Goal: Task Accomplishment & Management: Complete application form

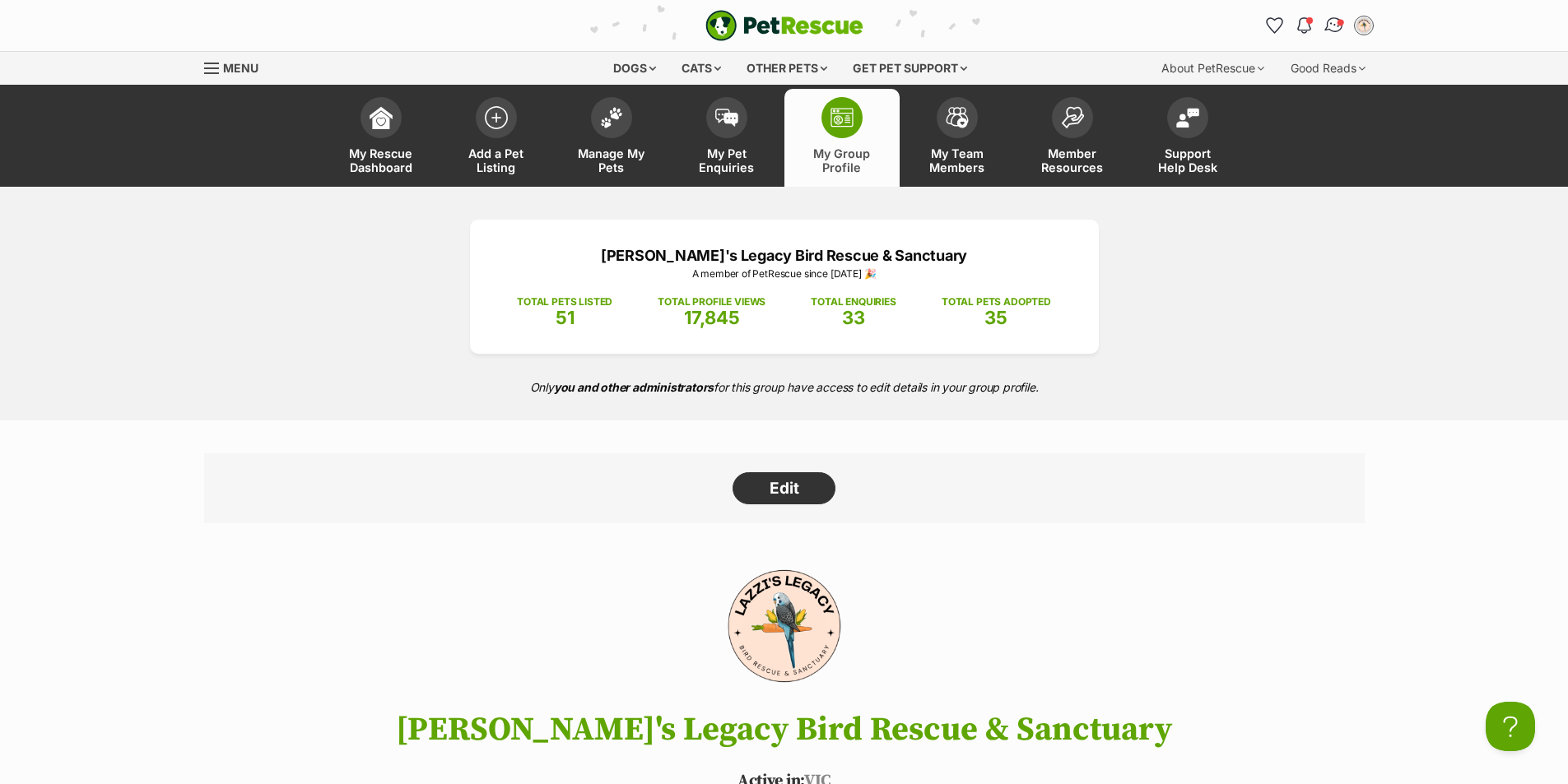
click at [1331, 24] on img "Conversations" at bounding box center [1333, 26] width 22 height 22
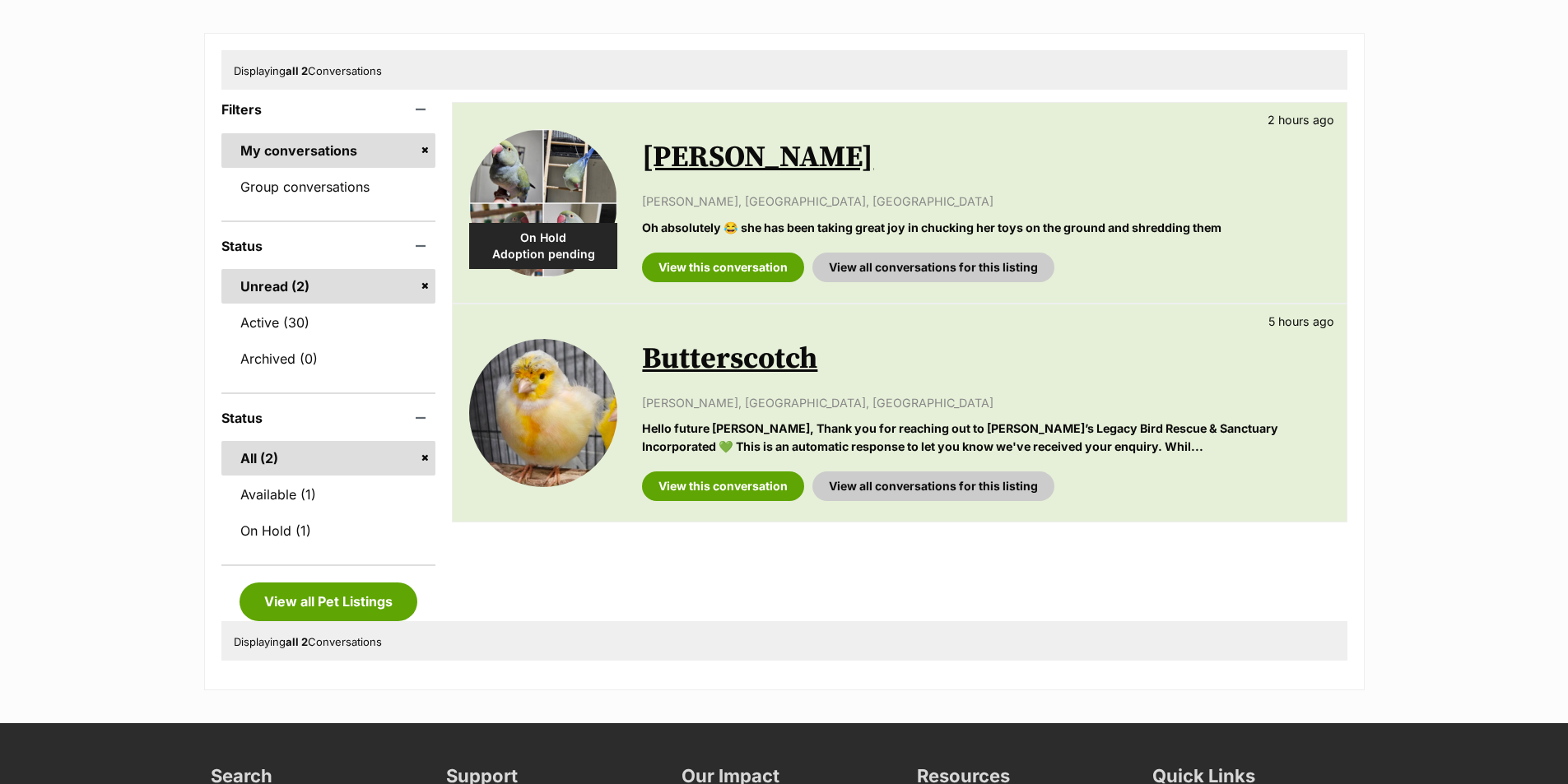
scroll to position [247, 0]
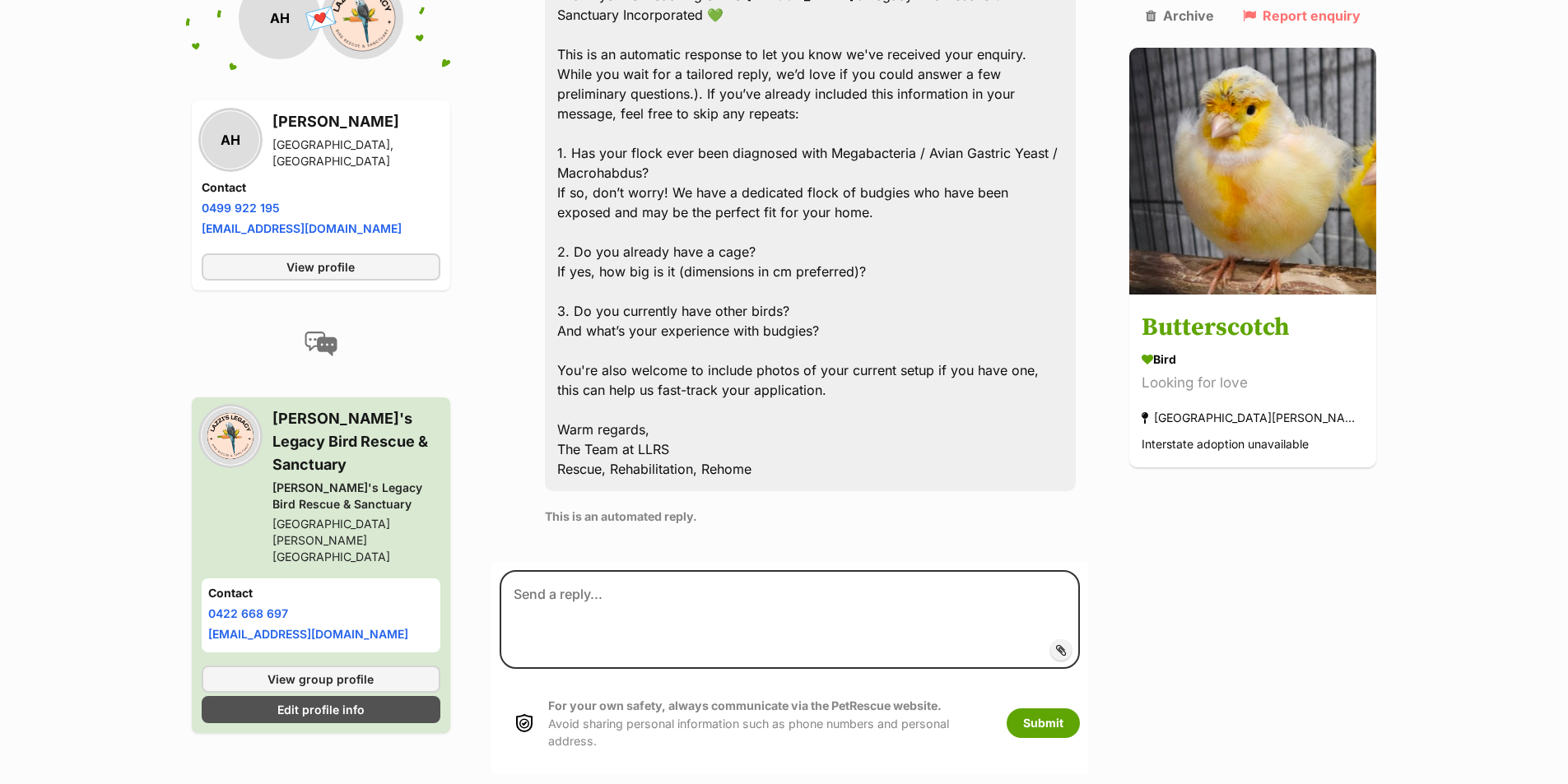
scroll to position [833, 0]
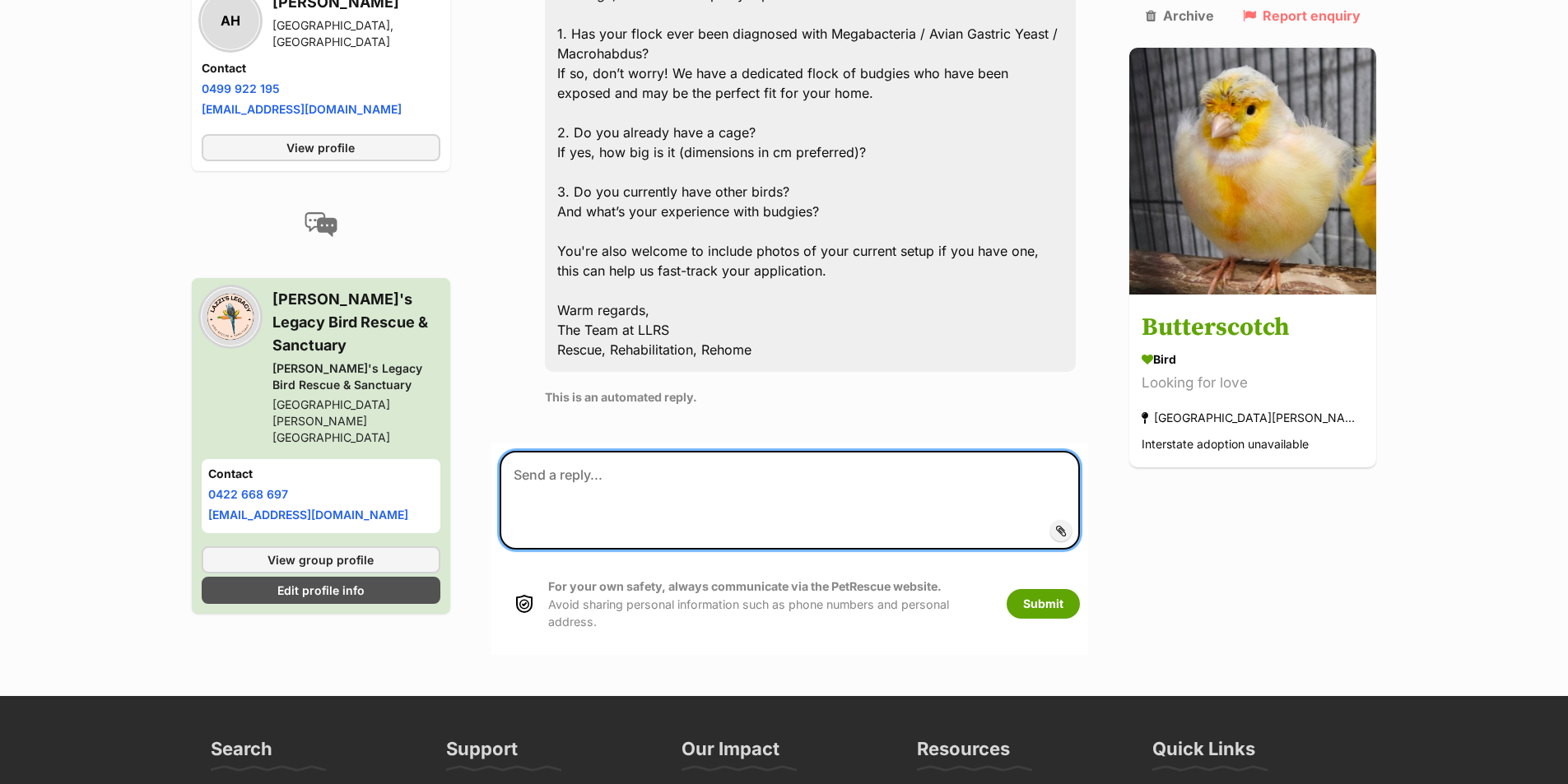
click at [907, 495] on textarea at bounding box center [790, 501] width 581 height 99
type textarea "Hi there, I think you've enquired on our Facebook before?"
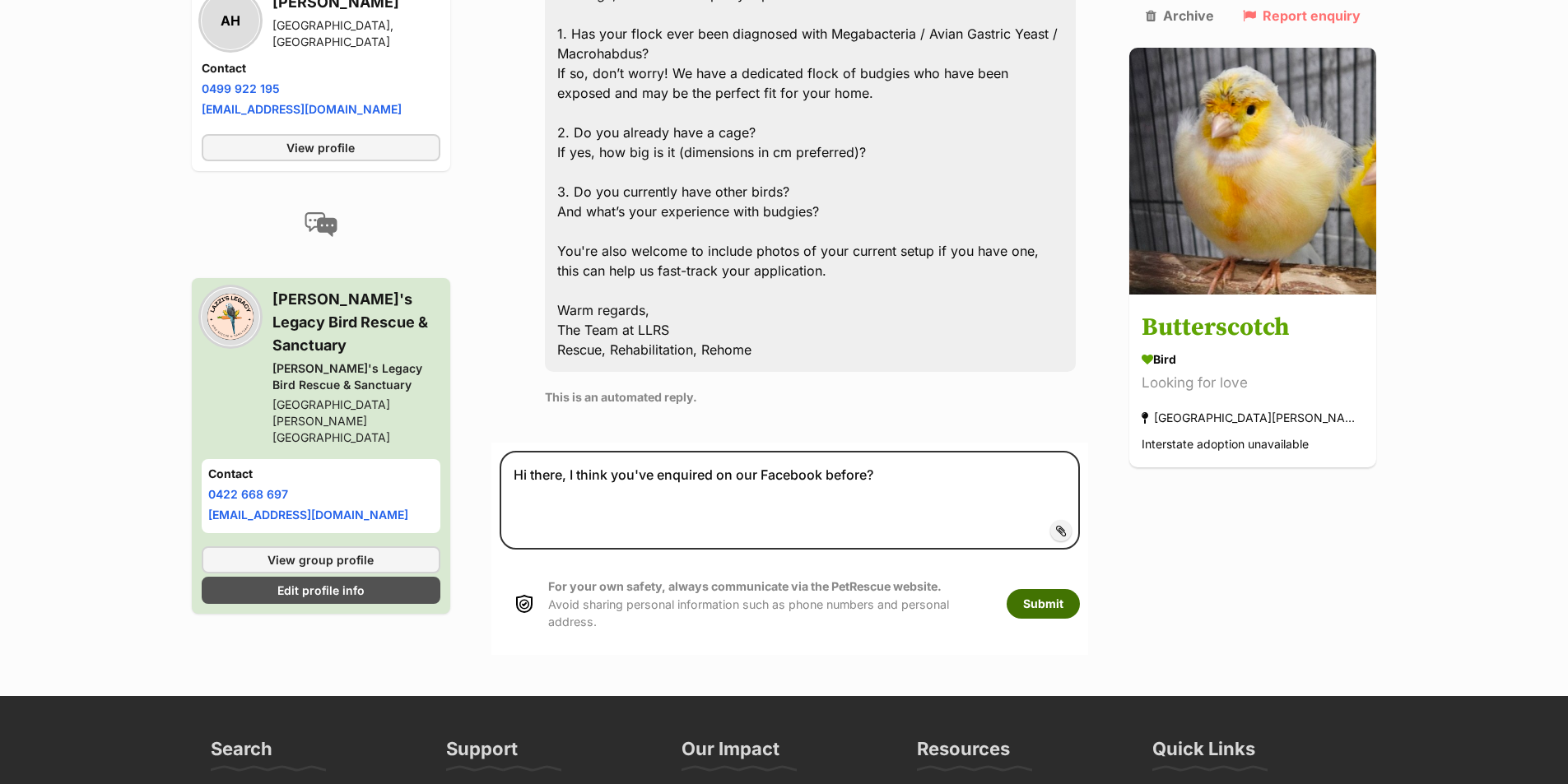
click at [1079, 589] on button "Submit" at bounding box center [1043, 604] width 73 height 30
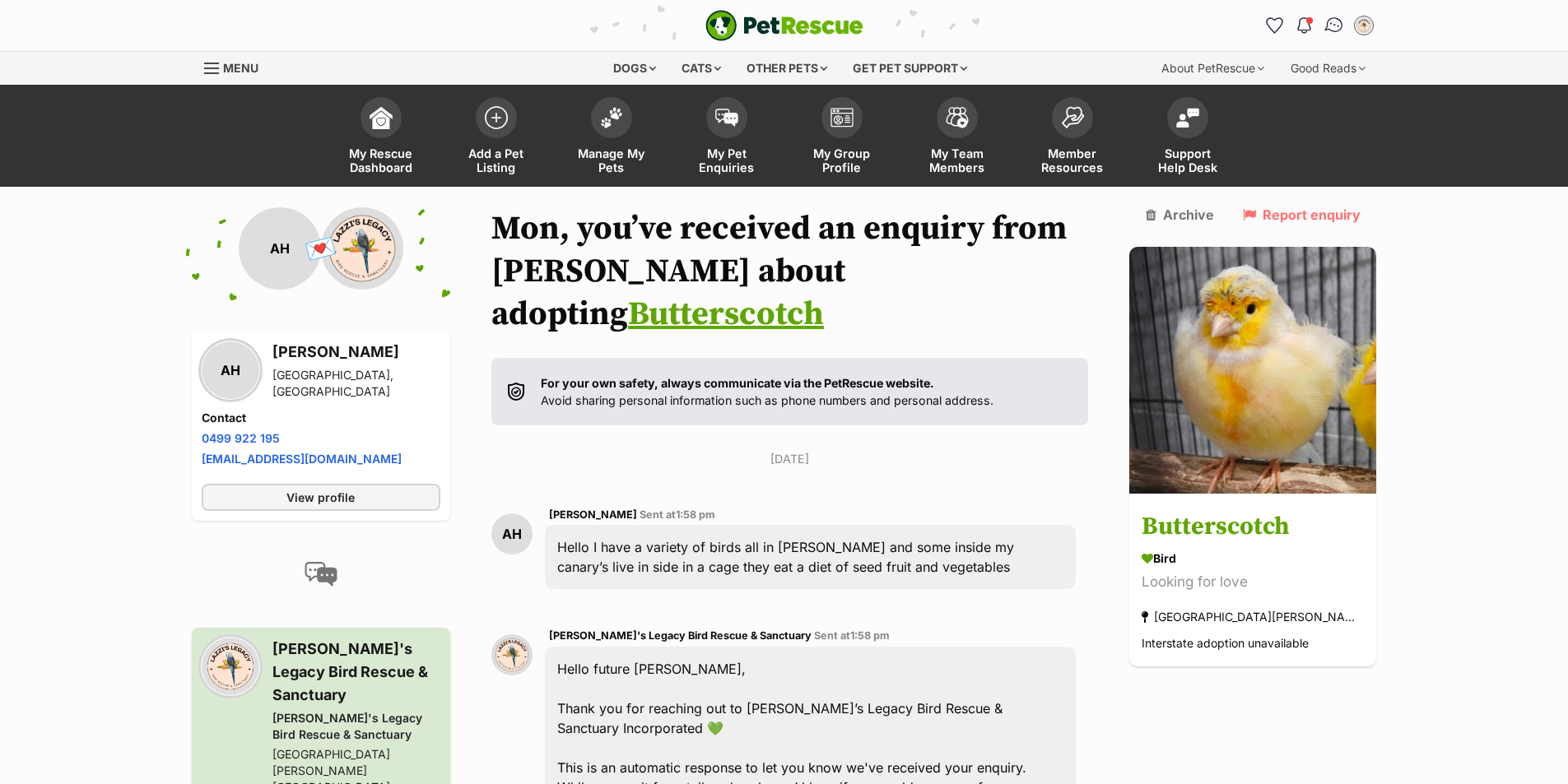
click at [1337, 27] on img "Conversations" at bounding box center [1333, 26] width 22 height 22
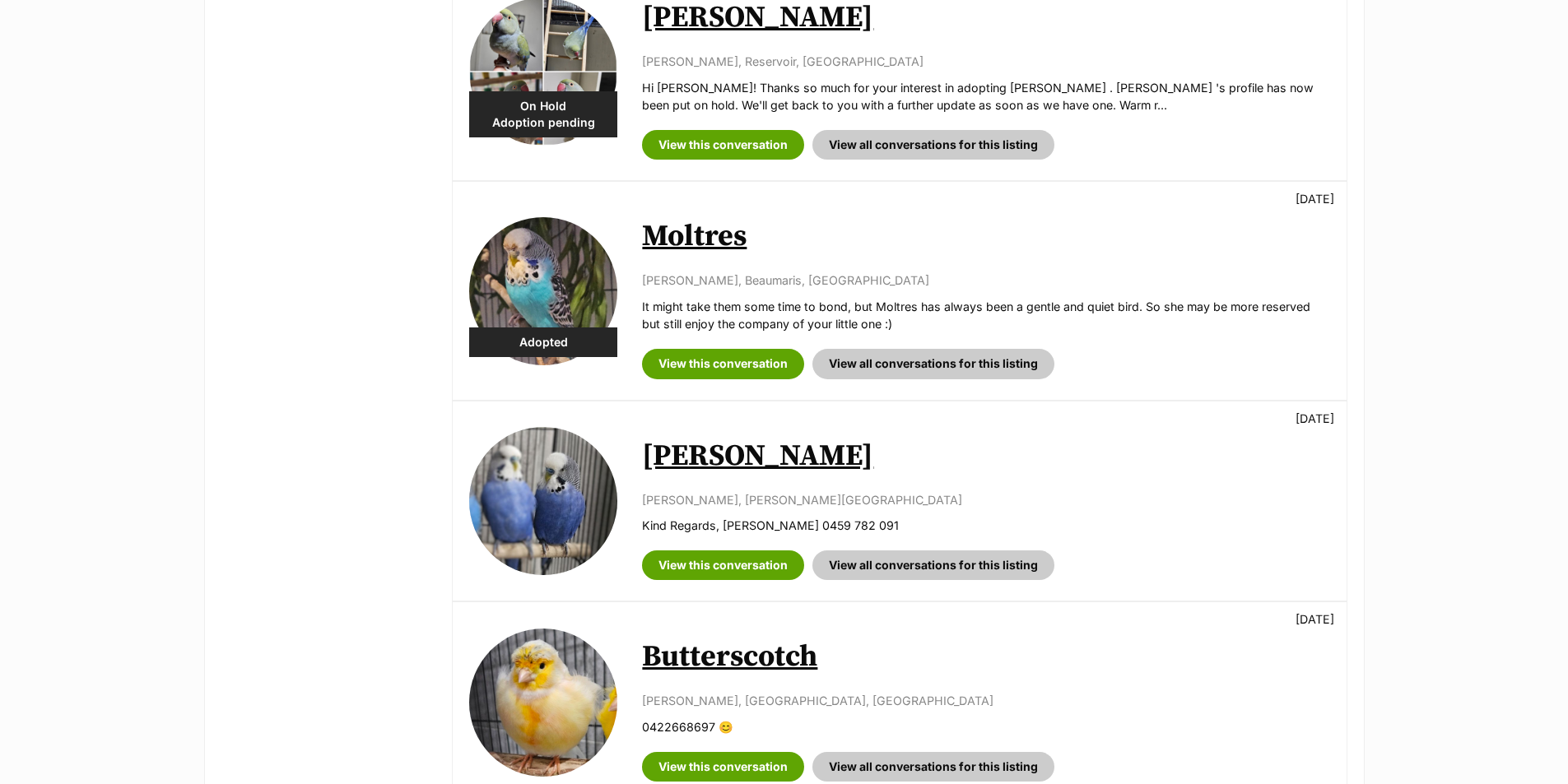
scroll to position [1069, 0]
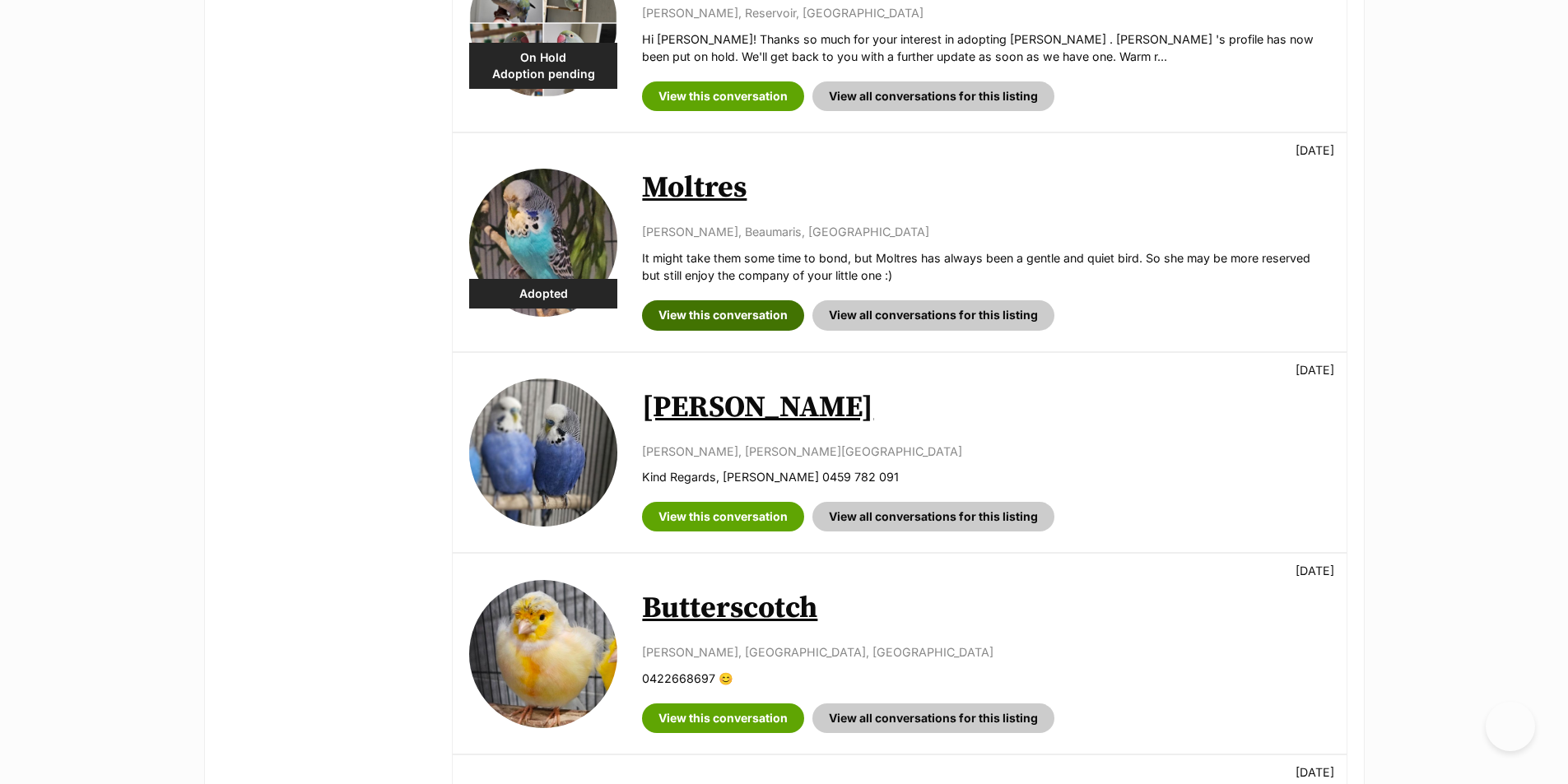
click at [712, 310] on link "View this conversation" at bounding box center [724, 315] width 163 height 30
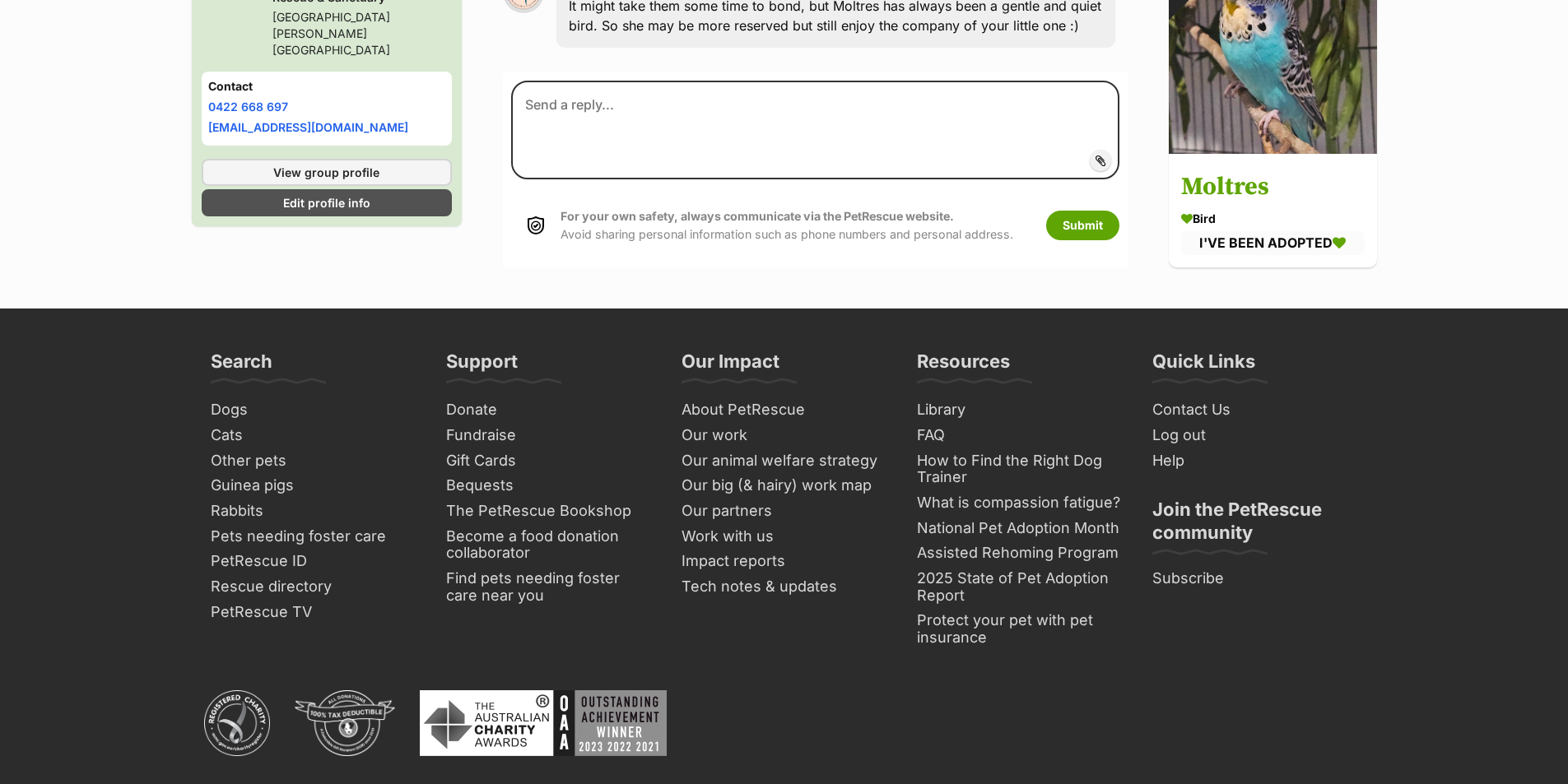
scroll to position [3276, 0]
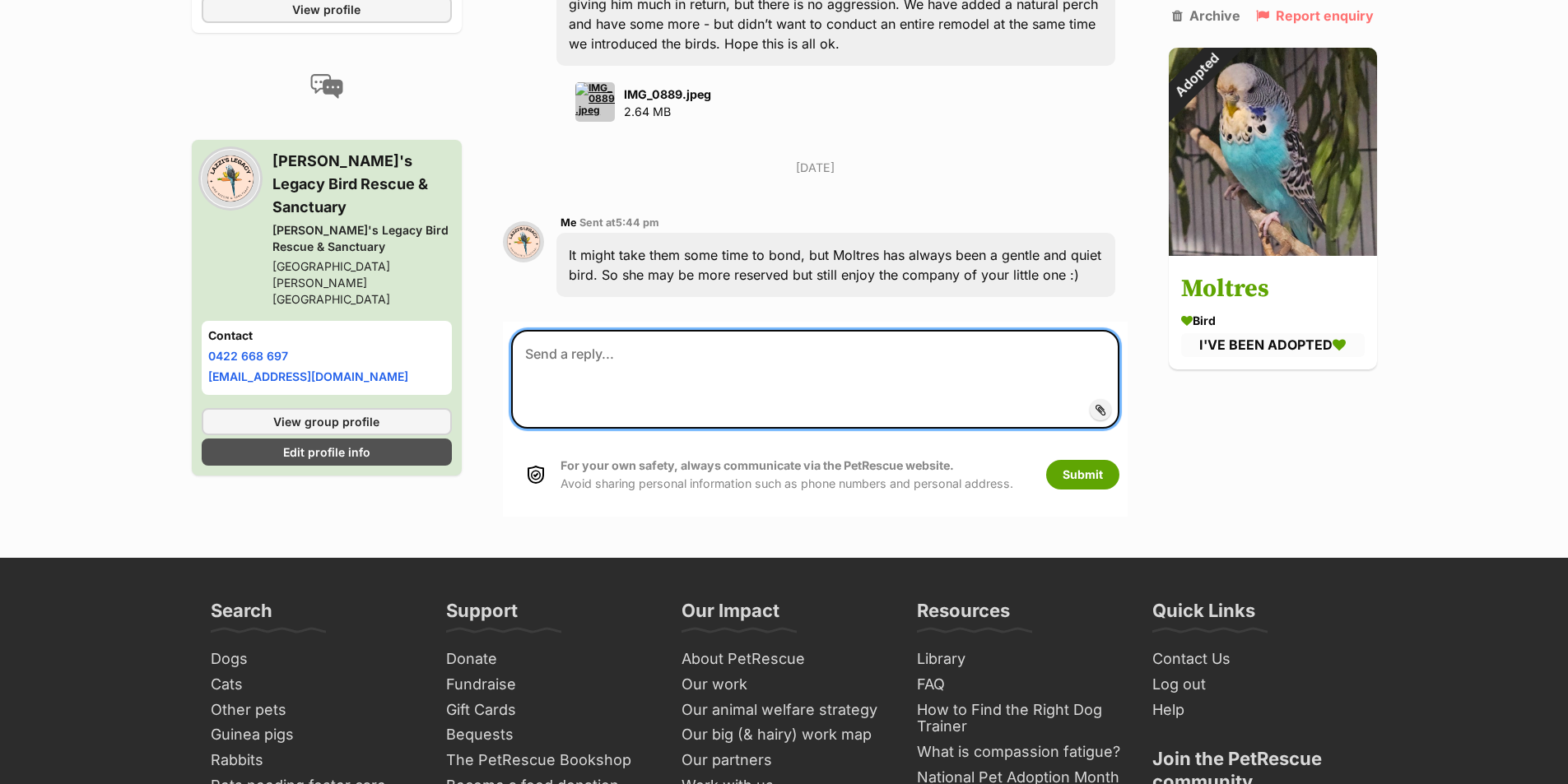
click at [685, 371] on textarea at bounding box center [815, 380] width 608 height 99
type textarea "Hey how are they going this week? :)"
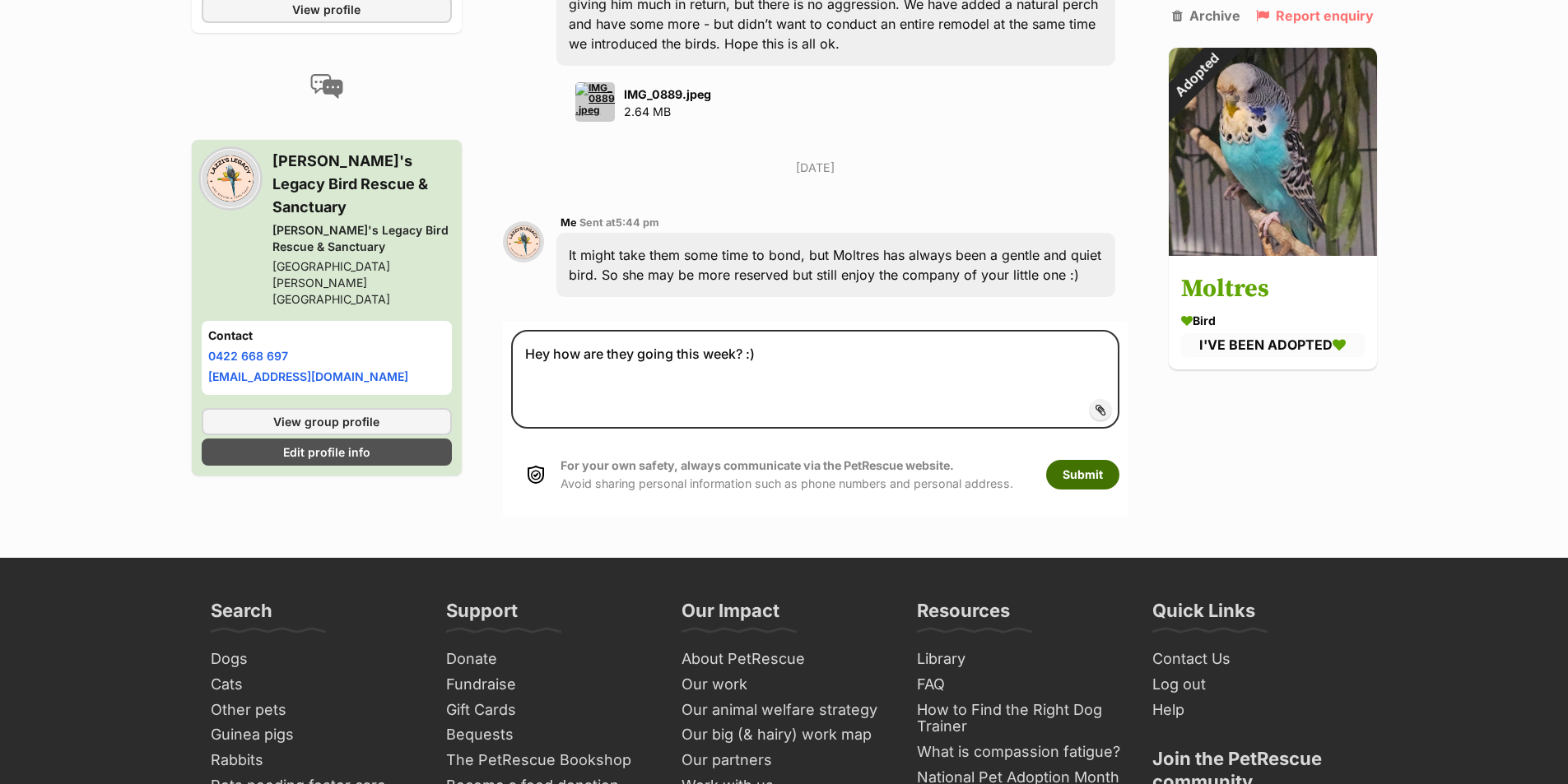
click at [1100, 460] on button "Submit" at bounding box center [1082, 475] width 73 height 30
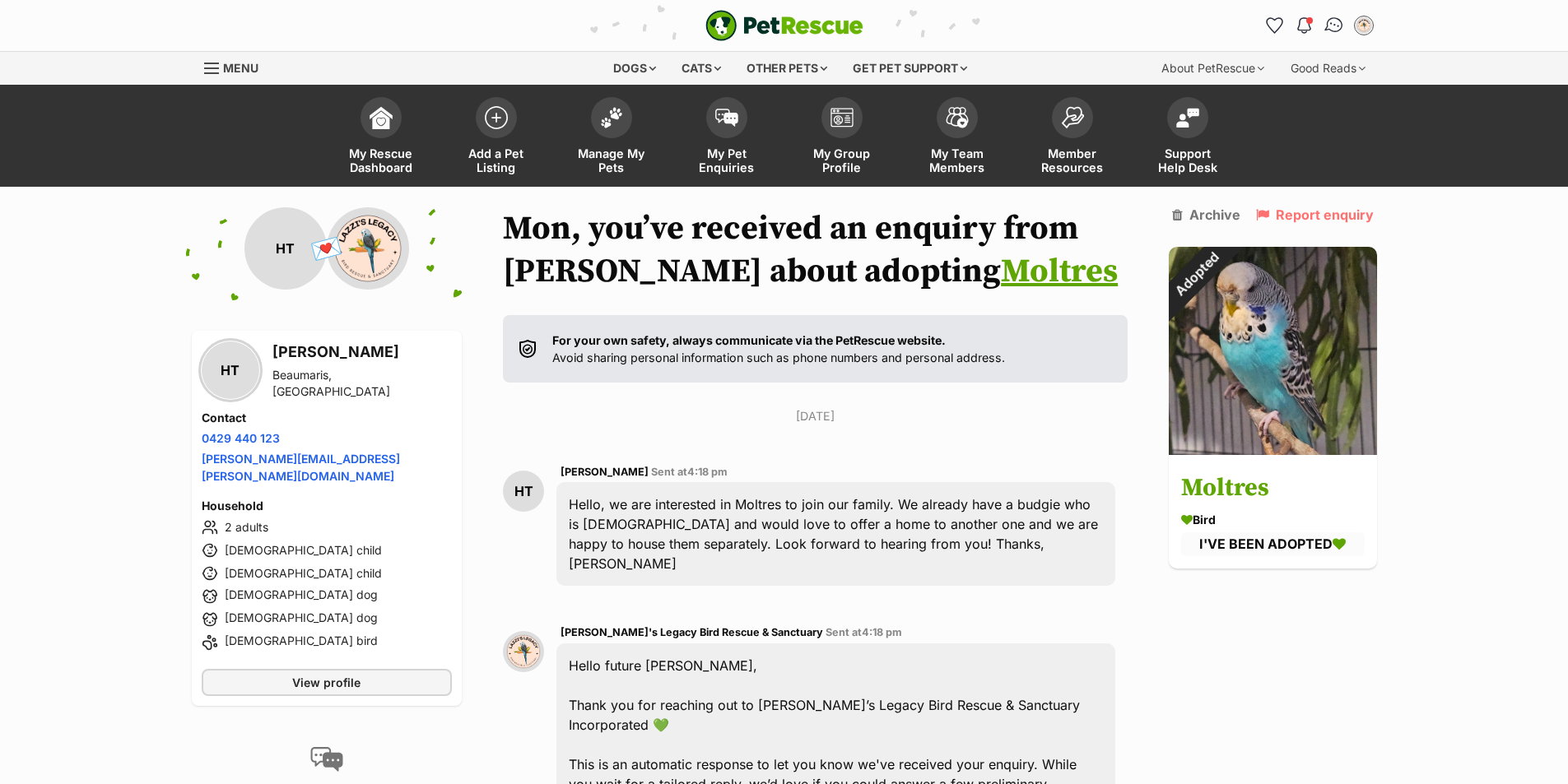
click at [1335, 26] on img "Conversations" at bounding box center [1333, 26] width 22 height 22
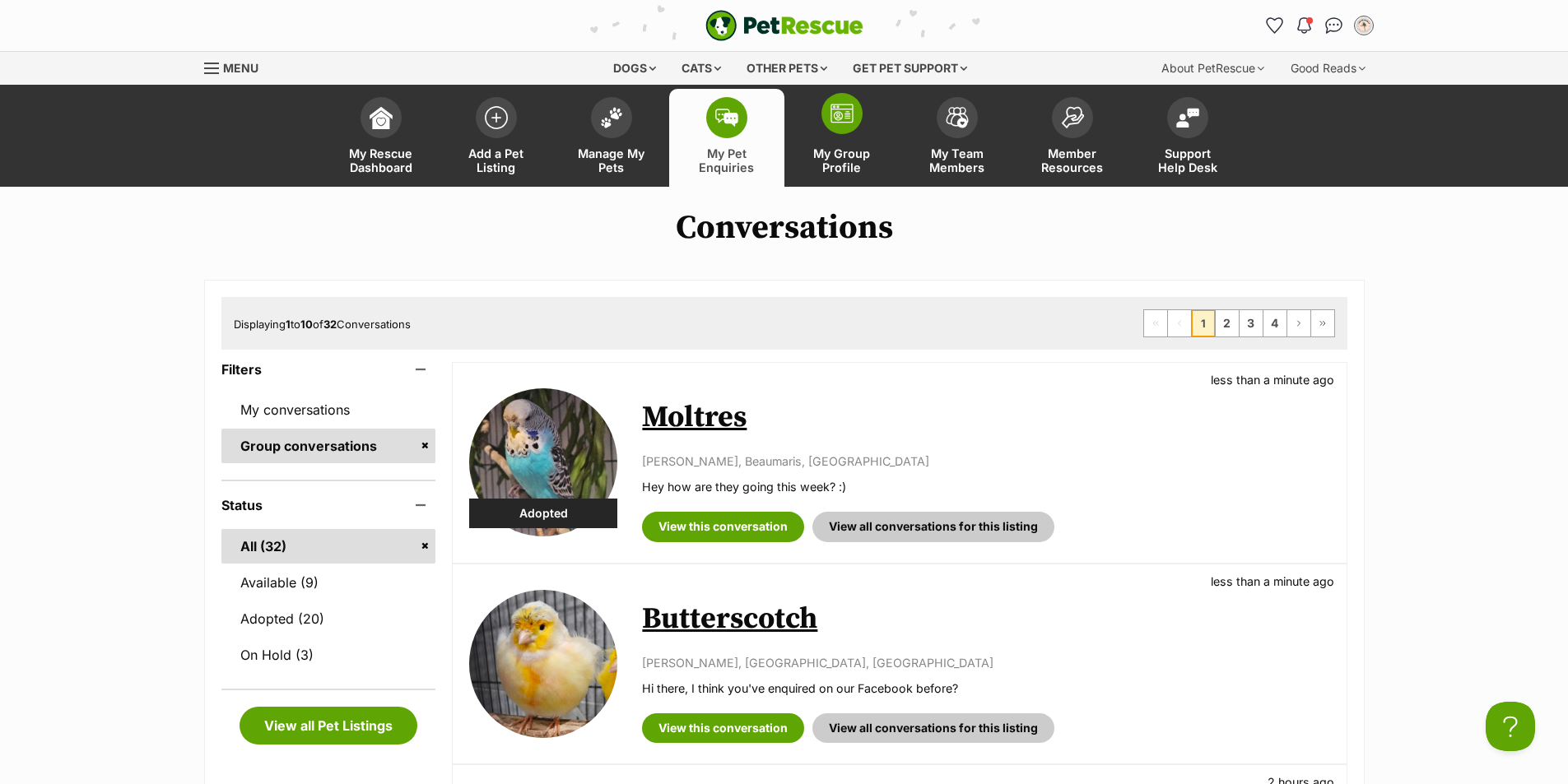
click at [829, 143] on link "My Group Profile" at bounding box center [841, 138] width 115 height 98
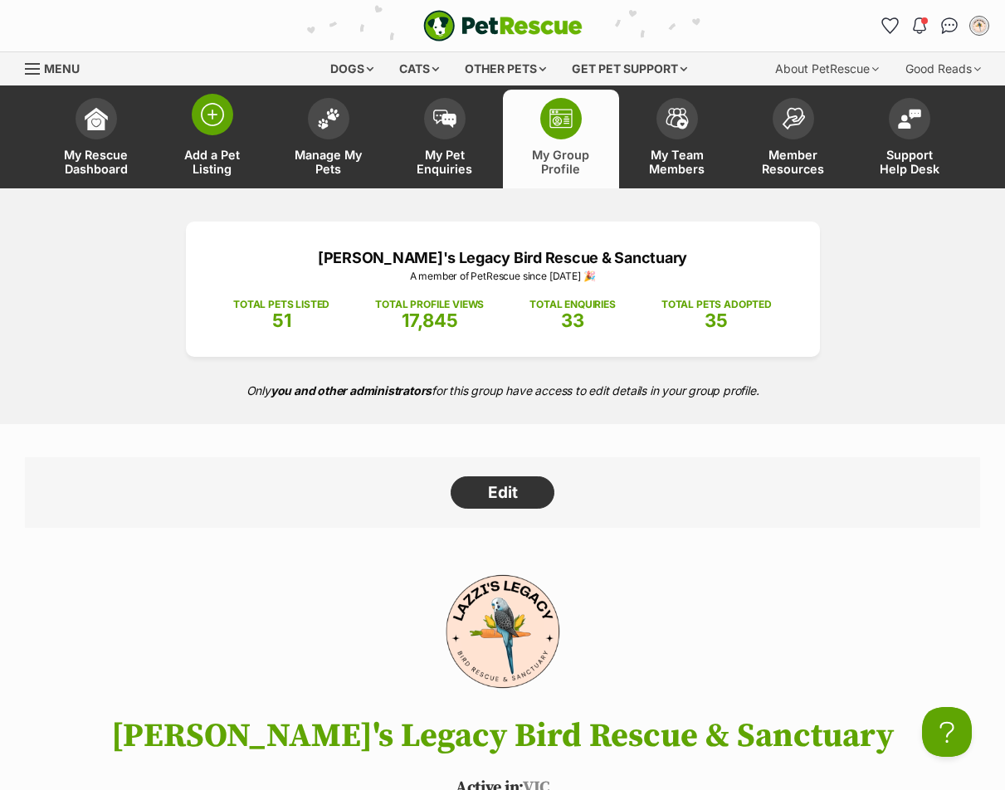
click at [206, 125] on img at bounding box center [212, 114] width 23 height 23
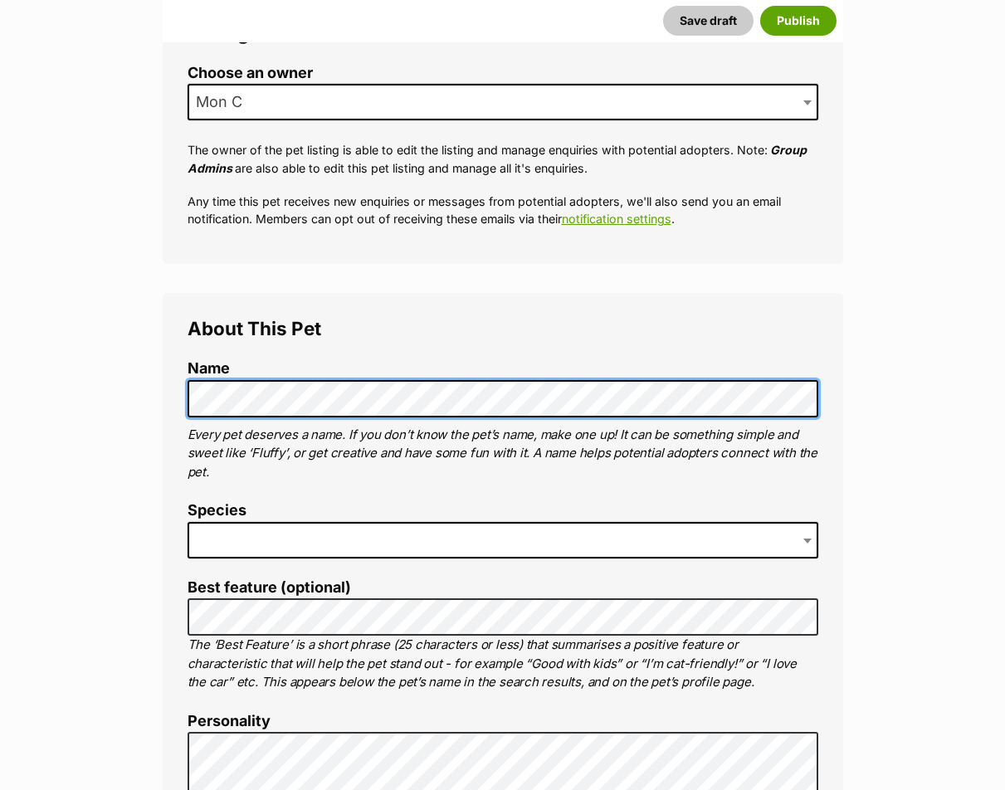
scroll to position [415, 0]
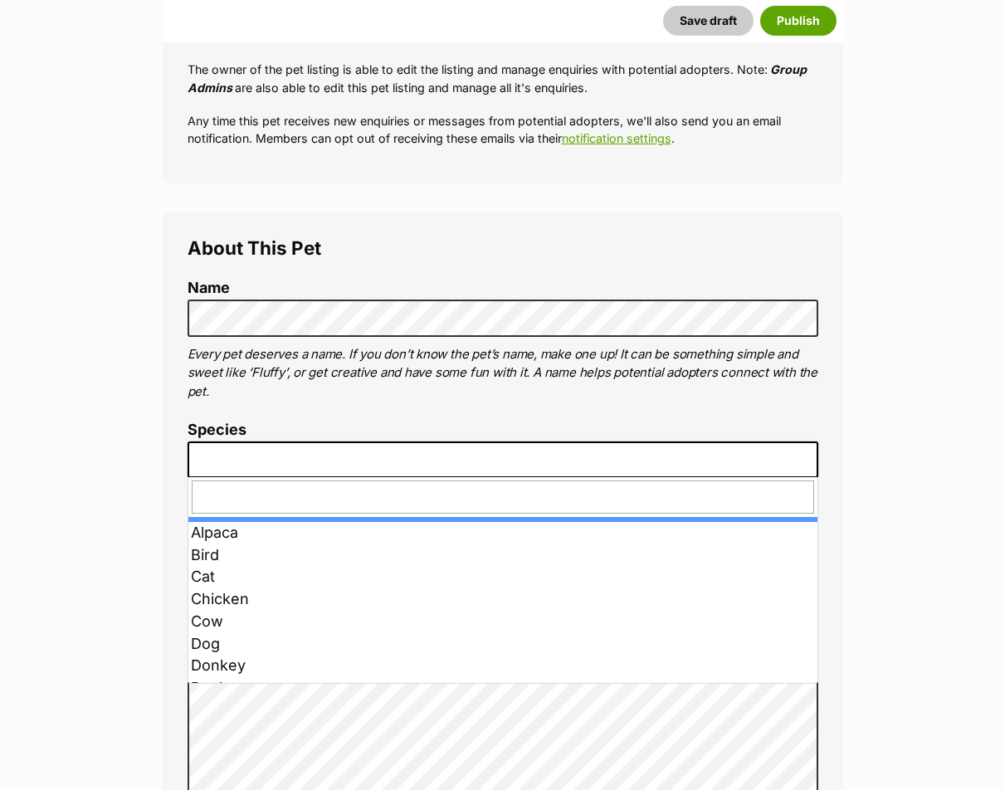
click at [362, 454] on span at bounding box center [503, 460] width 631 height 37
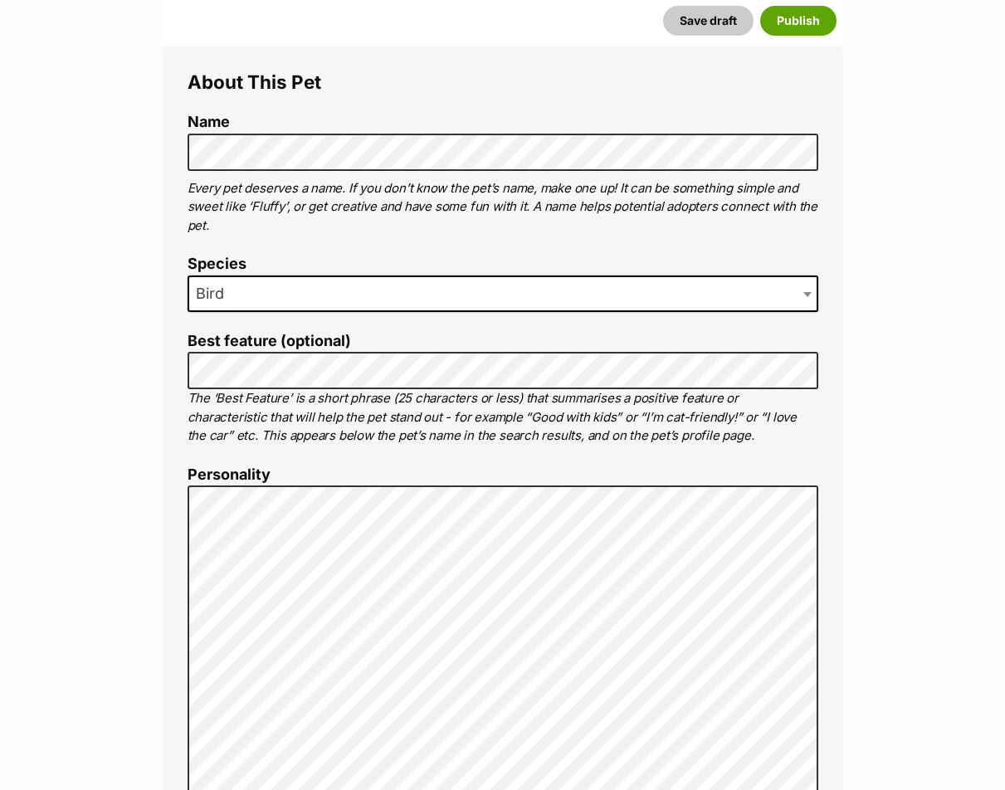
click at [545, 406] on p "The ‘Best Feature’ is a short phrase (25 characters or less) that summarises a …" at bounding box center [503, 417] width 631 height 56
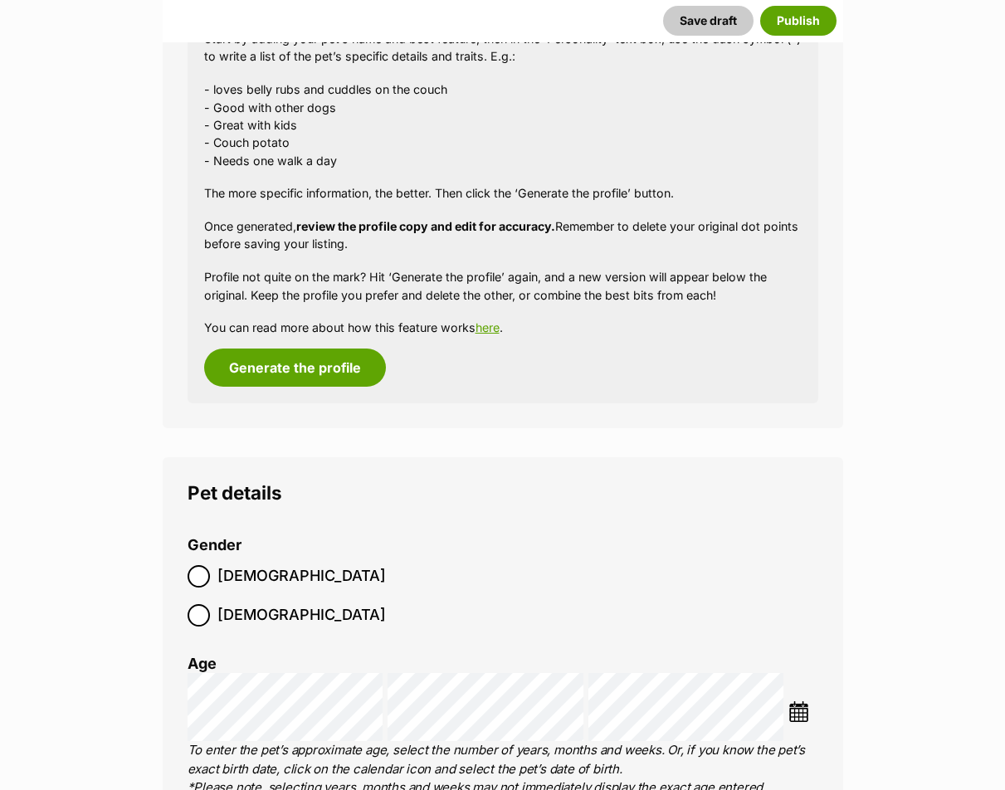
scroll to position [1910, 0]
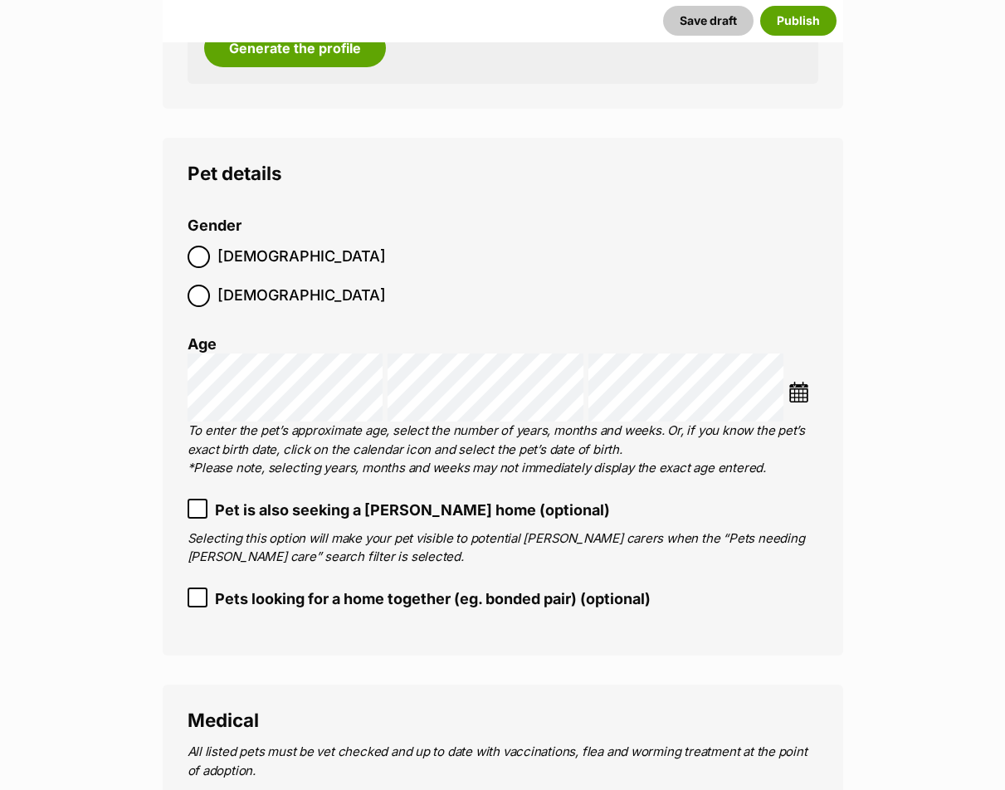
click at [316, 285] on span "Female" at bounding box center [302, 296] width 169 height 22
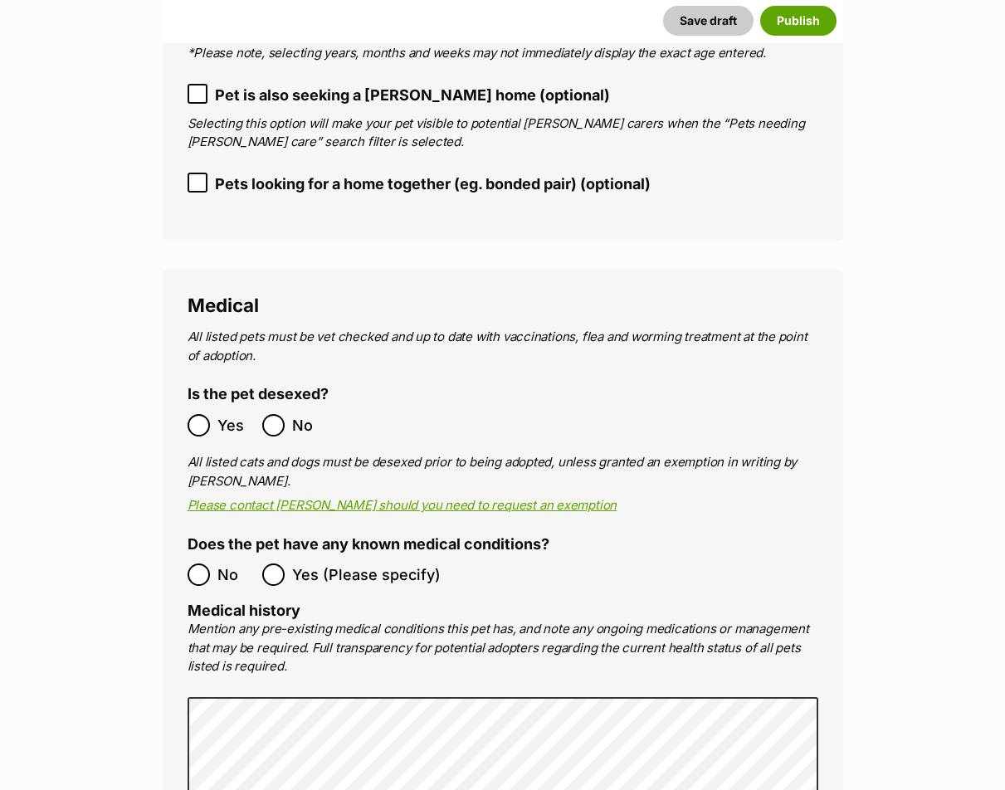
click at [306, 414] on span "No" at bounding box center [310, 425] width 37 height 22
click at [211, 564] on label "No" at bounding box center [221, 575] width 66 height 22
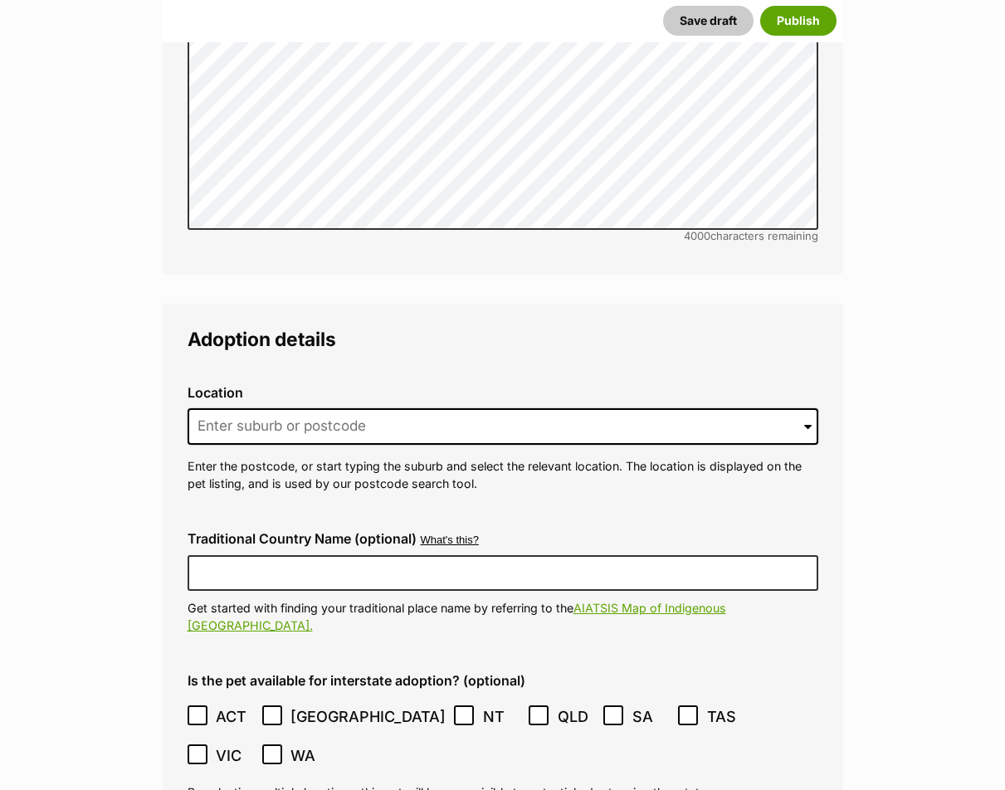
scroll to position [3238, 0]
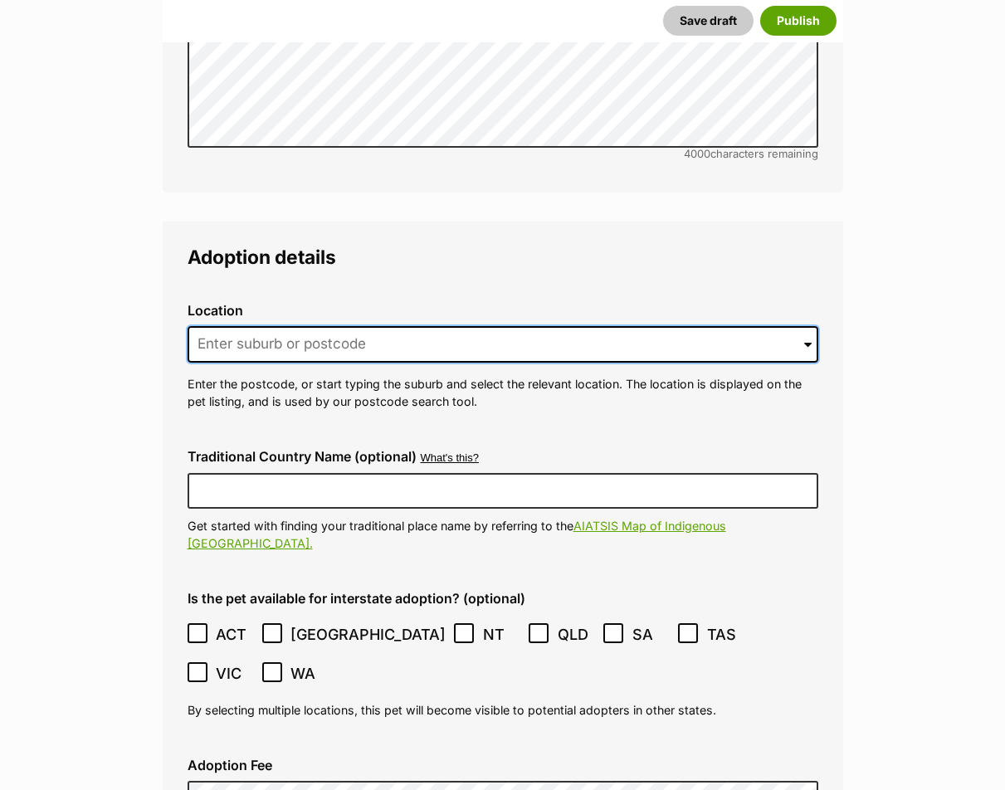
click at [382, 326] on input at bounding box center [503, 344] width 631 height 37
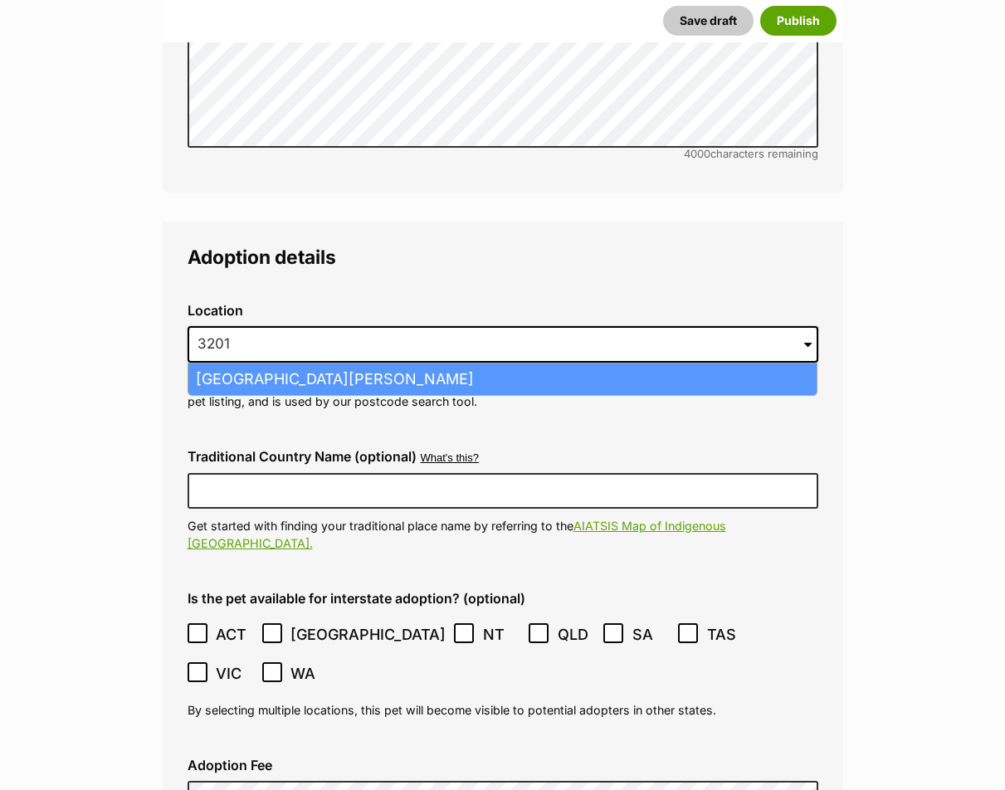
click at [389, 364] on li "Carrum Downs, Victoria, 3201" at bounding box center [502, 380] width 629 height 32
type input "Carrum Downs, Victoria, 3201"
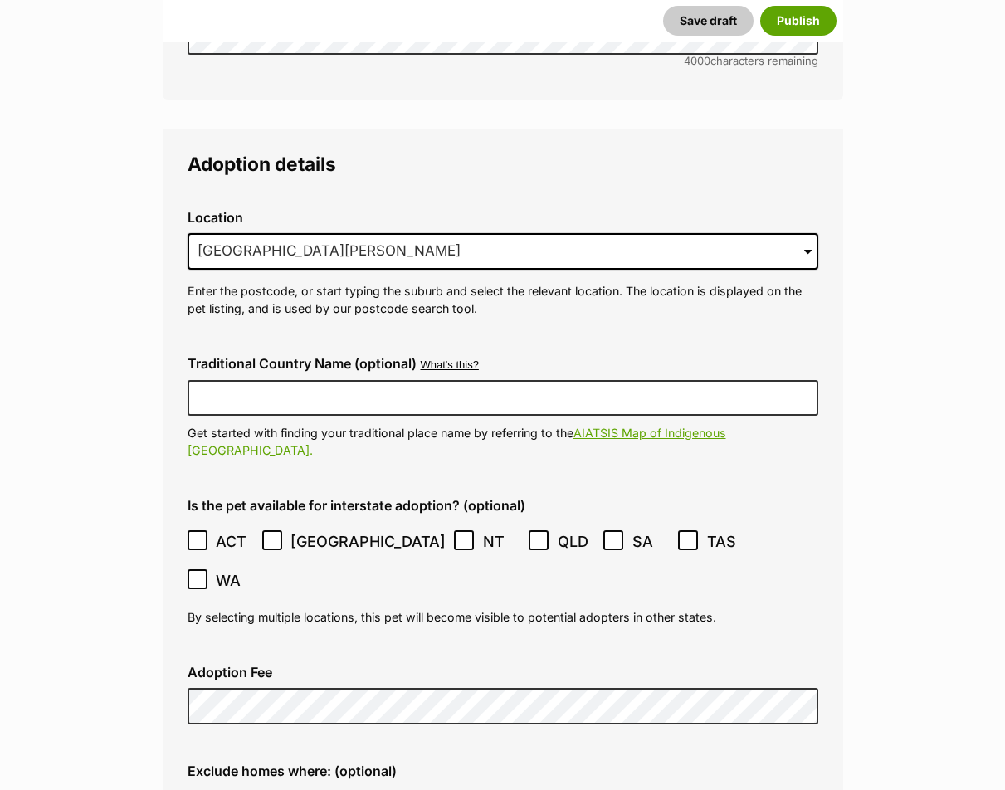
scroll to position [3487, 0]
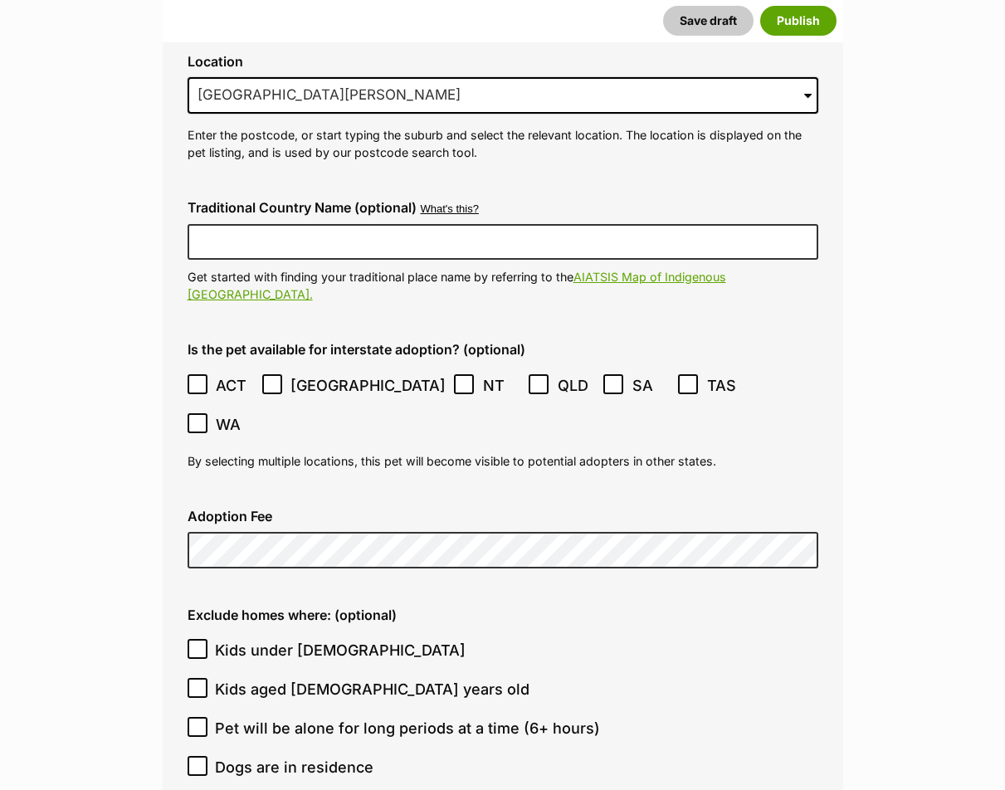
click at [898, 583] on main "New listing Listing owner Choose an owner Mon C The owner of the pet listing is…" at bounding box center [502, 139] width 1005 height 6831
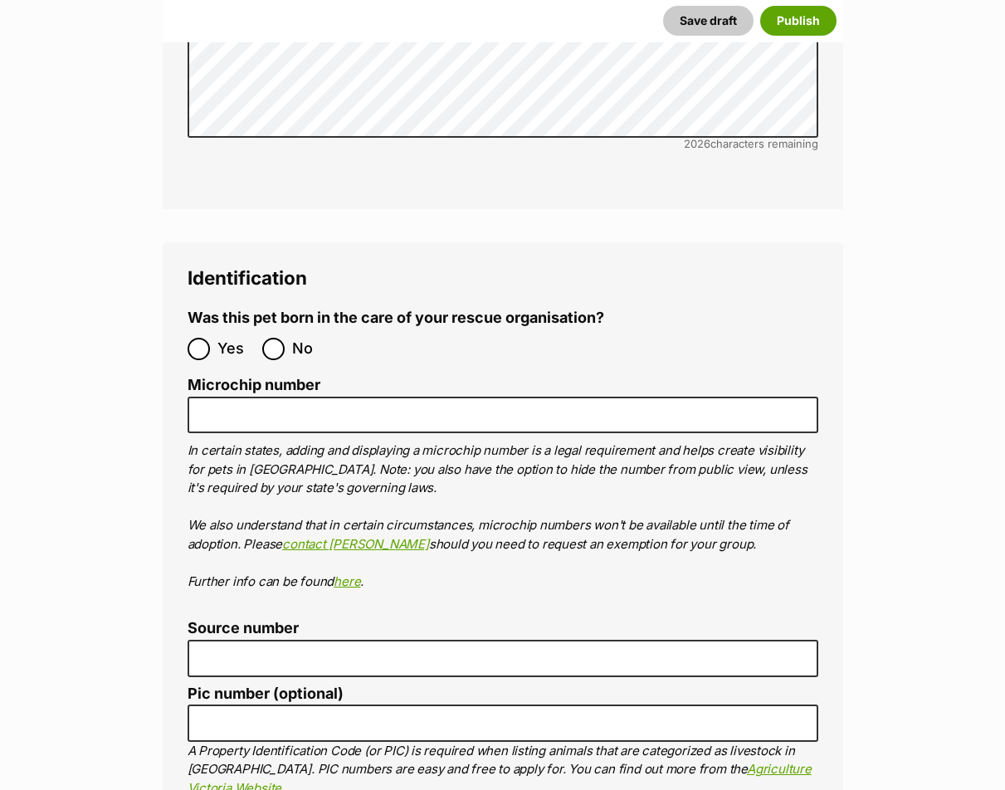
scroll to position [5314, 0]
click at [291, 337] on label "No" at bounding box center [295, 348] width 66 height 22
click at [285, 337] on input "No" at bounding box center [273, 348] width 22 height 22
radio input "true"
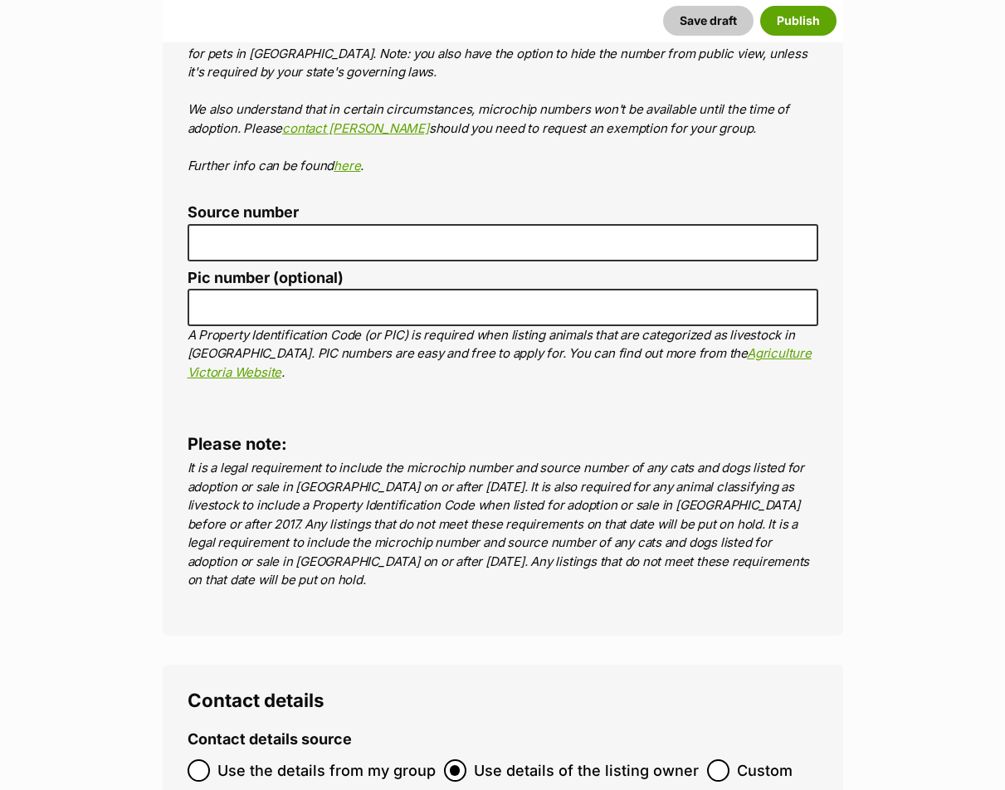
scroll to position [6061, 0]
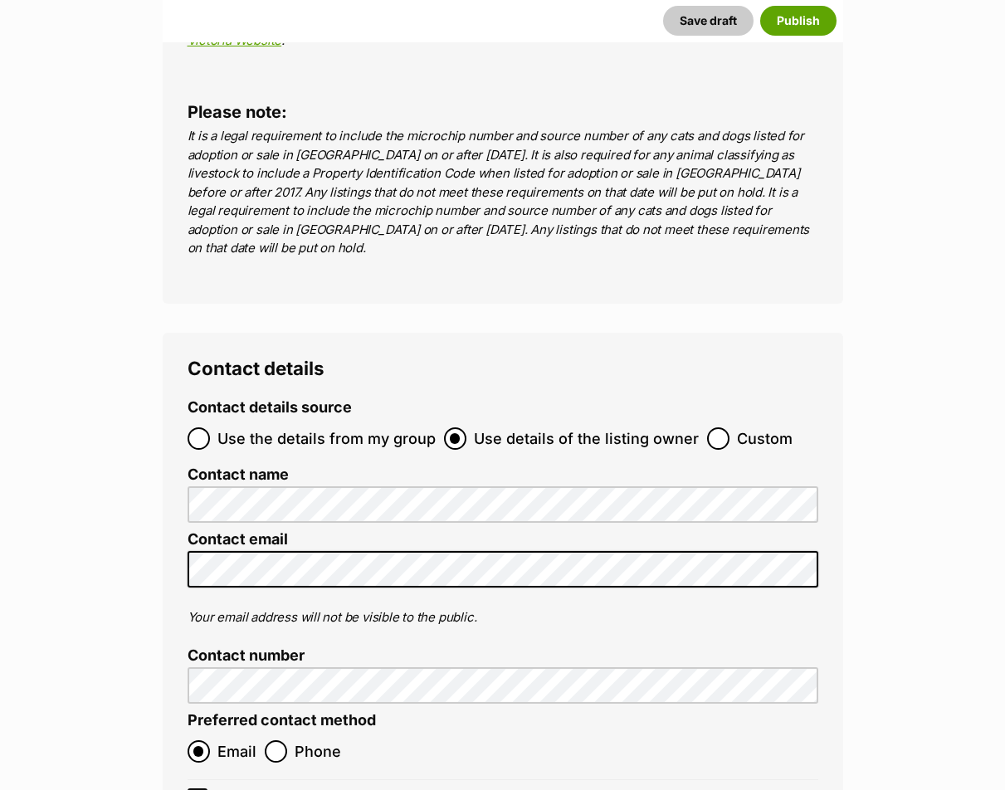
click at [387, 428] on span "Use the details from my group" at bounding box center [327, 439] width 218 height 22
click at [210, 428] on input "Use the details from my group" at bounding box center [199, 439] width 22 height 22
radio input "true"
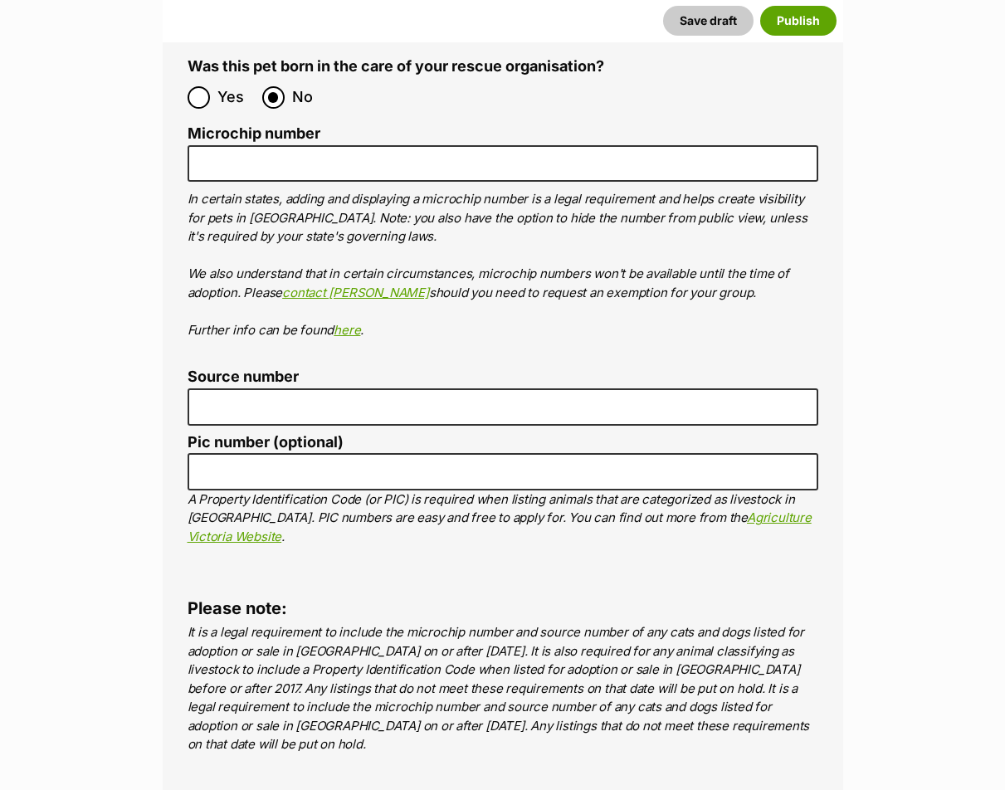
scroll to position [5563, 0]
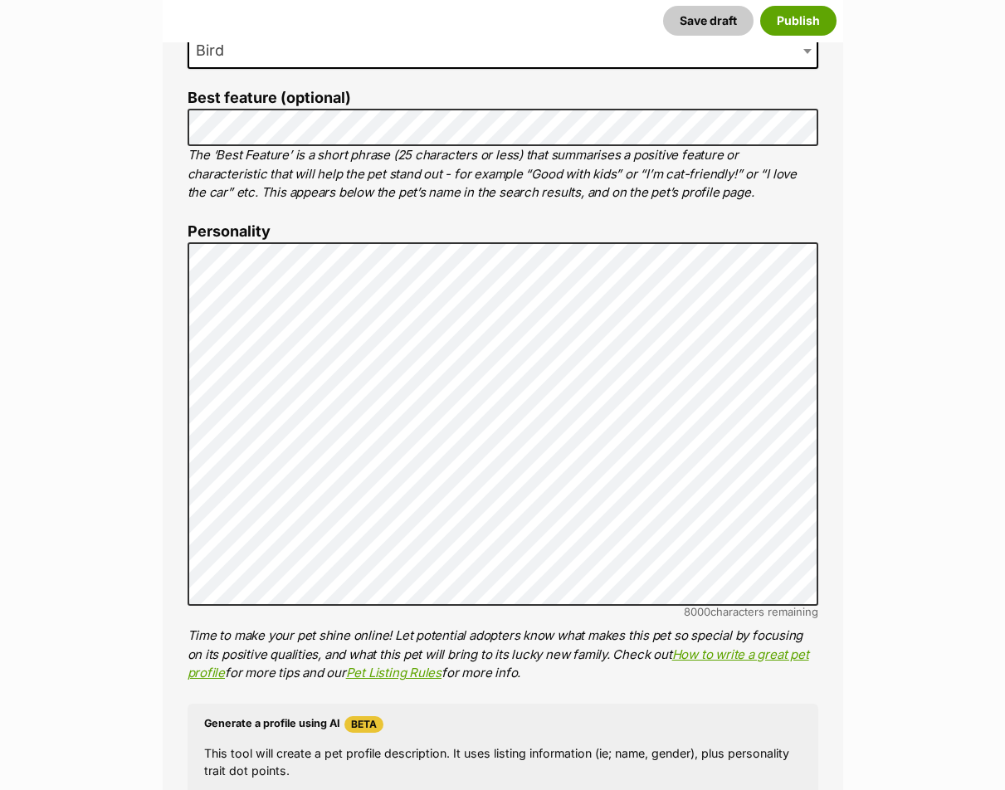
scroll to position [830, 0]
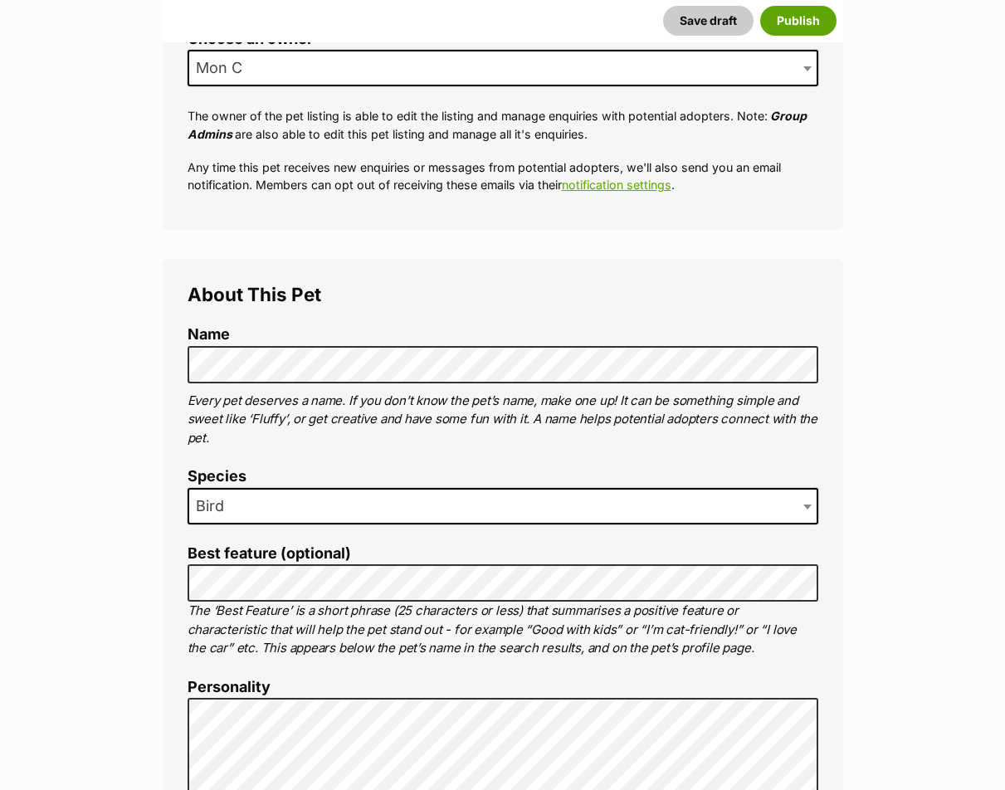
scroll to position [867, 0]
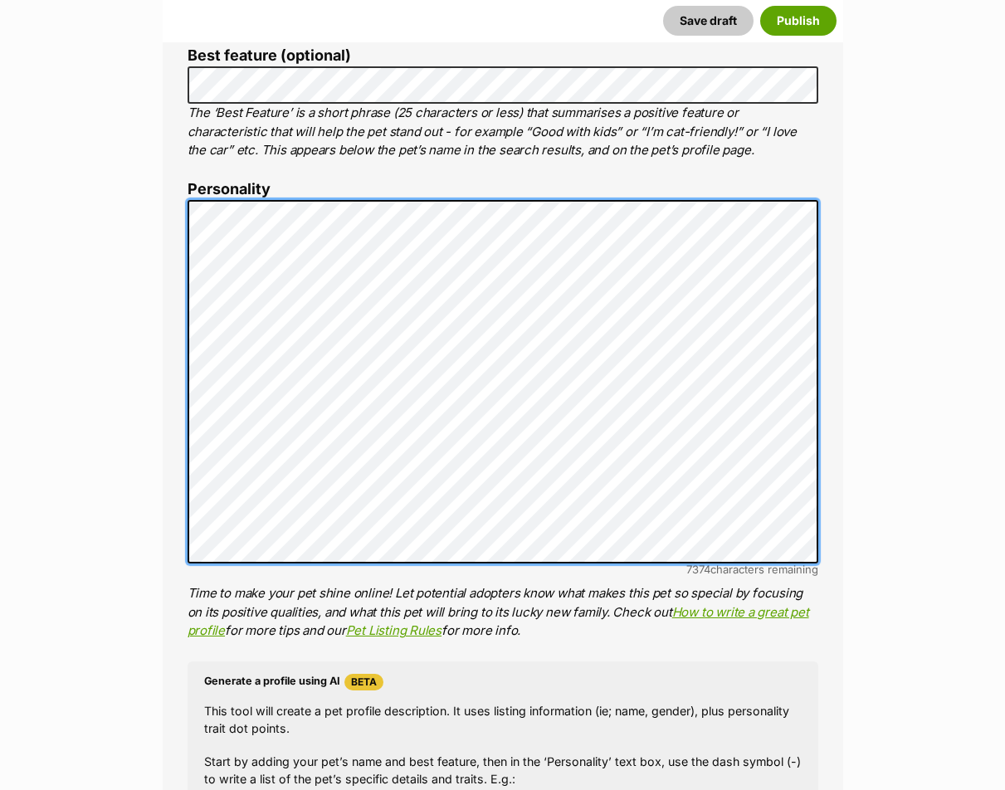
click at [164, 334] on div "About This Pet Name Henlo there, it looks like you might be using the pet name …" at bounding box center [503, 456] width 681 height 1391
click at [178, 429] on div "About This Pet Name Henlo there, it looks like you might be using the pet name …" at bounding box center [503, 456] width 681 height 1391
click at [170, 286] on div "About This Pet Name Henlo there, it looks like you might be using the pet name …" at bounding box center [503, 456] width 681 height 1391
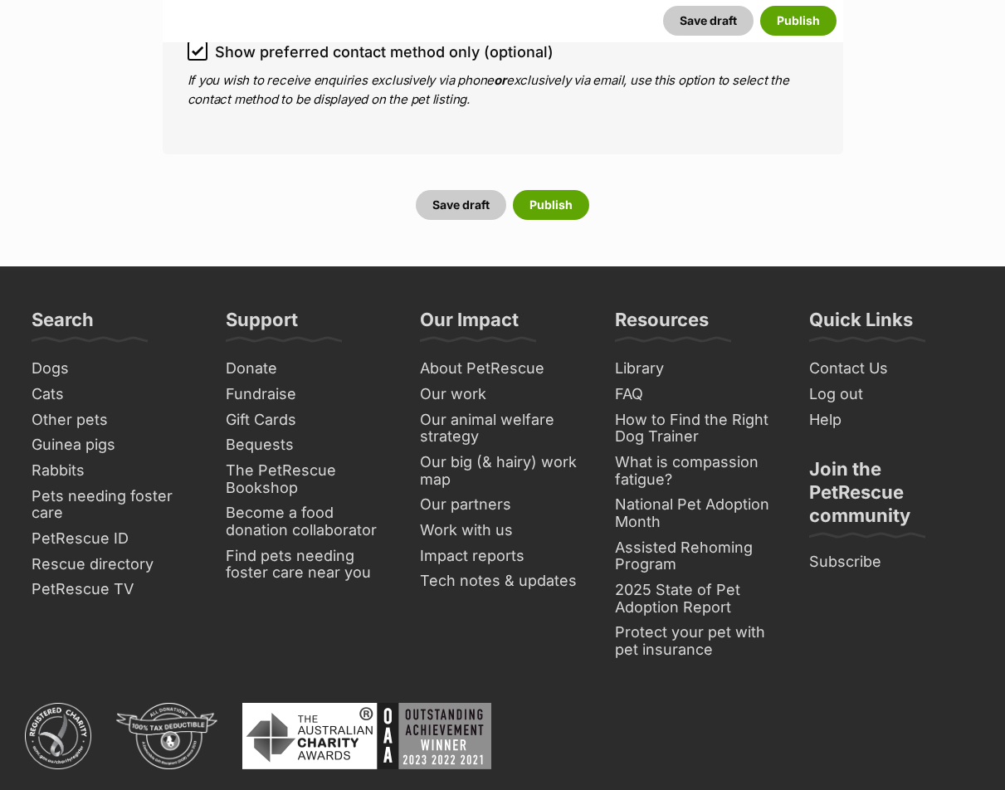
scroll to position [6723, 0]
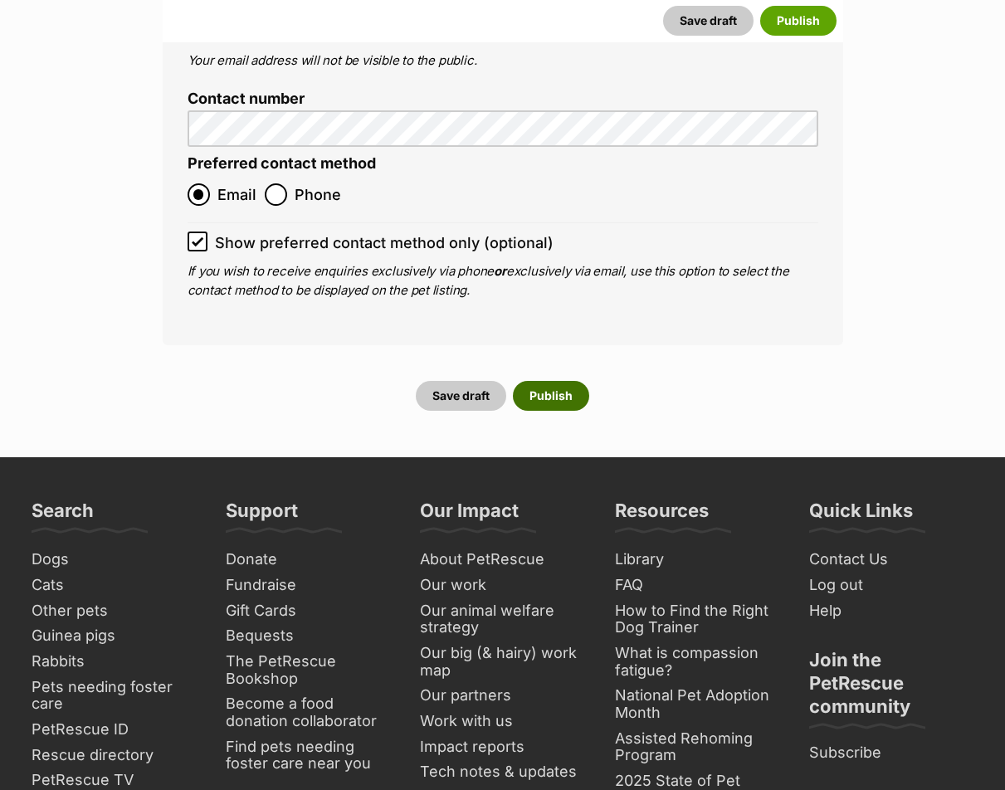
click at [560, 381] on button "Publish" at bounding box center [551, 396] width 76 height 30
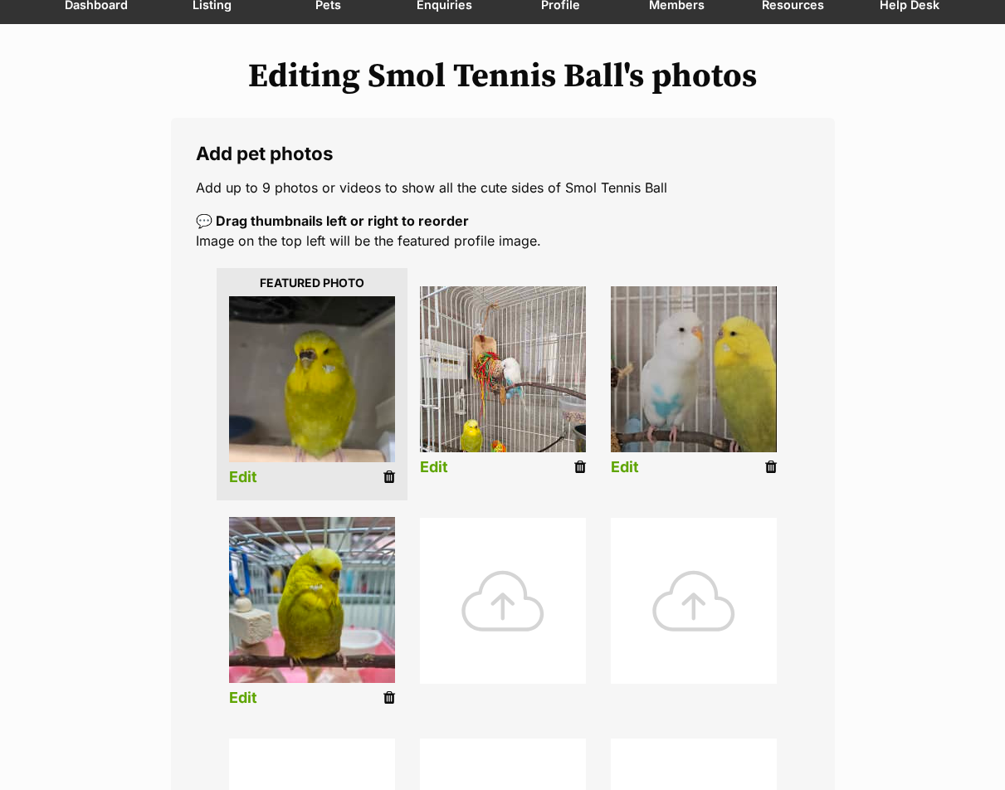
scroll to position [249, 0]
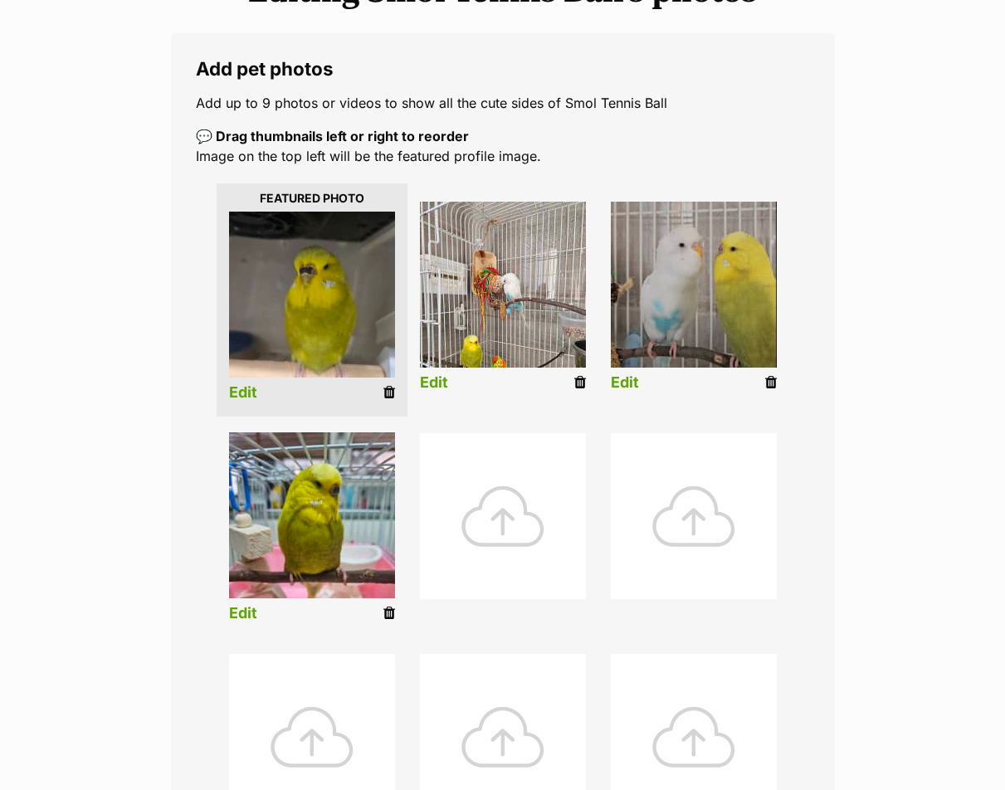
click at [349, 356] on img at bounding box center [312, 295] width 166 height 166
click at [250, 396] on link "Edit" at bounding box center [243, 392] width 28 height 17
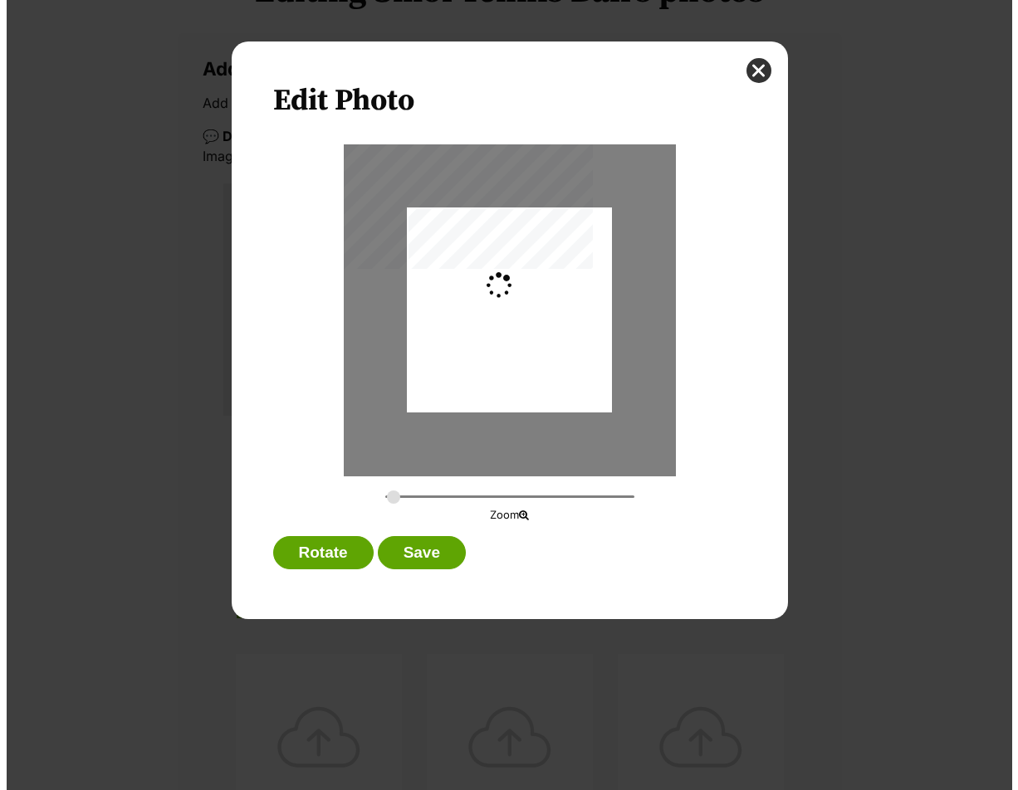
scroll to position [0, 0]
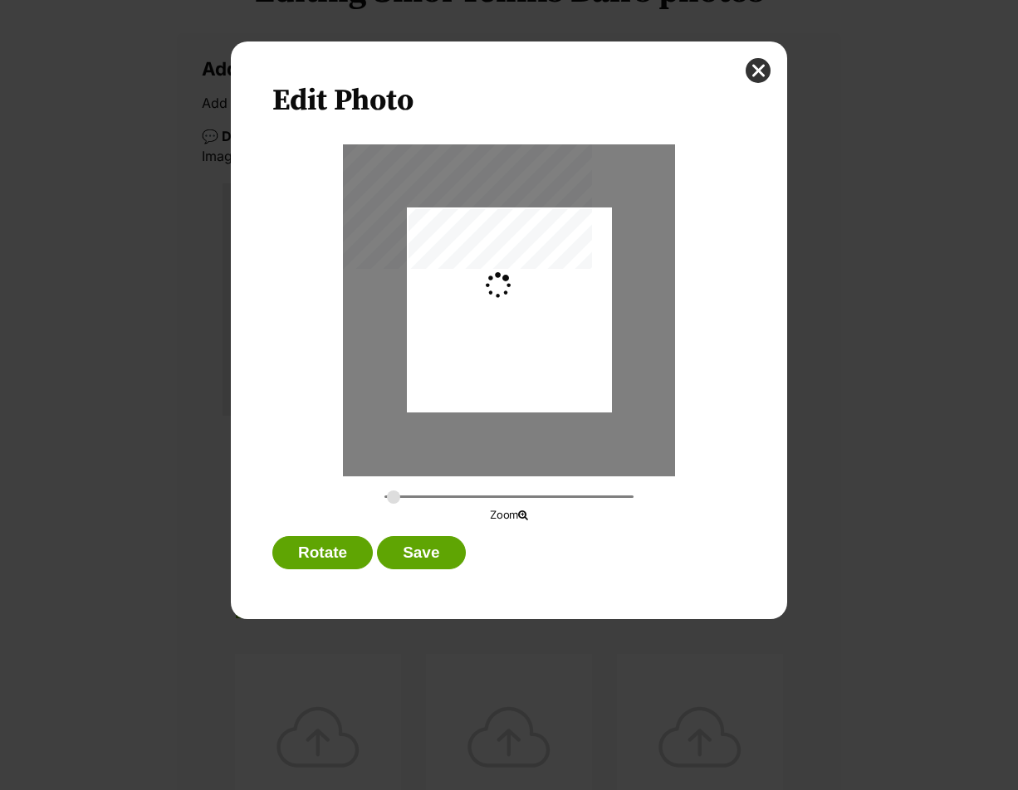
type input "0.2744"
click at [561, 346] on div "Dialog Window - Close (Press escape to close)" at bounding box center [509, 312] width 205 height 273
click at [450, 545] on button "Save" at bounding box center [421, 552] width 88 height 33
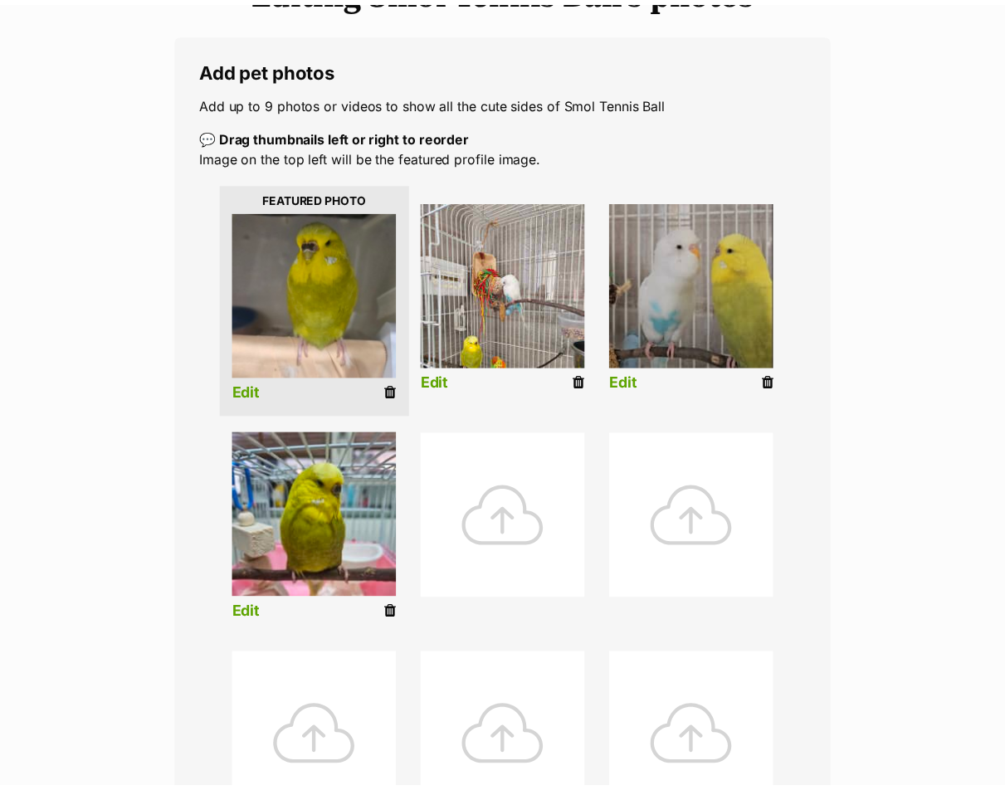
scroll to position [249, 0]
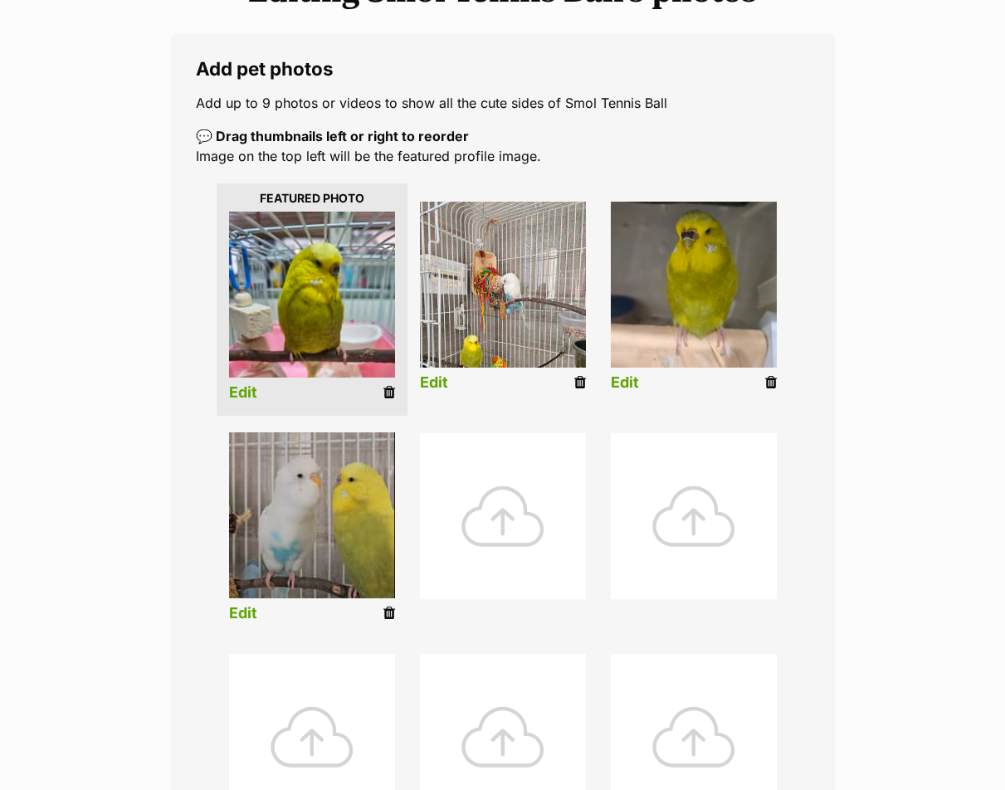
click at [433, 382] on link "Edit" at bounding box center [434, 382] width 28 height 17
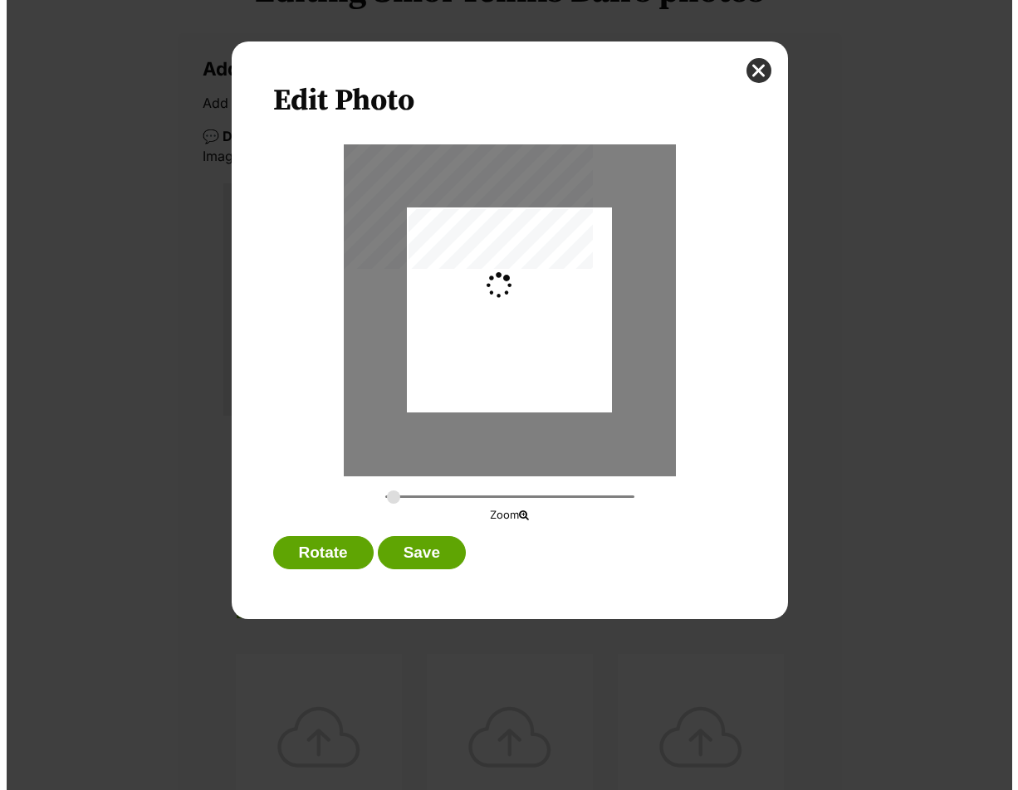
scroll to position [0, 0]
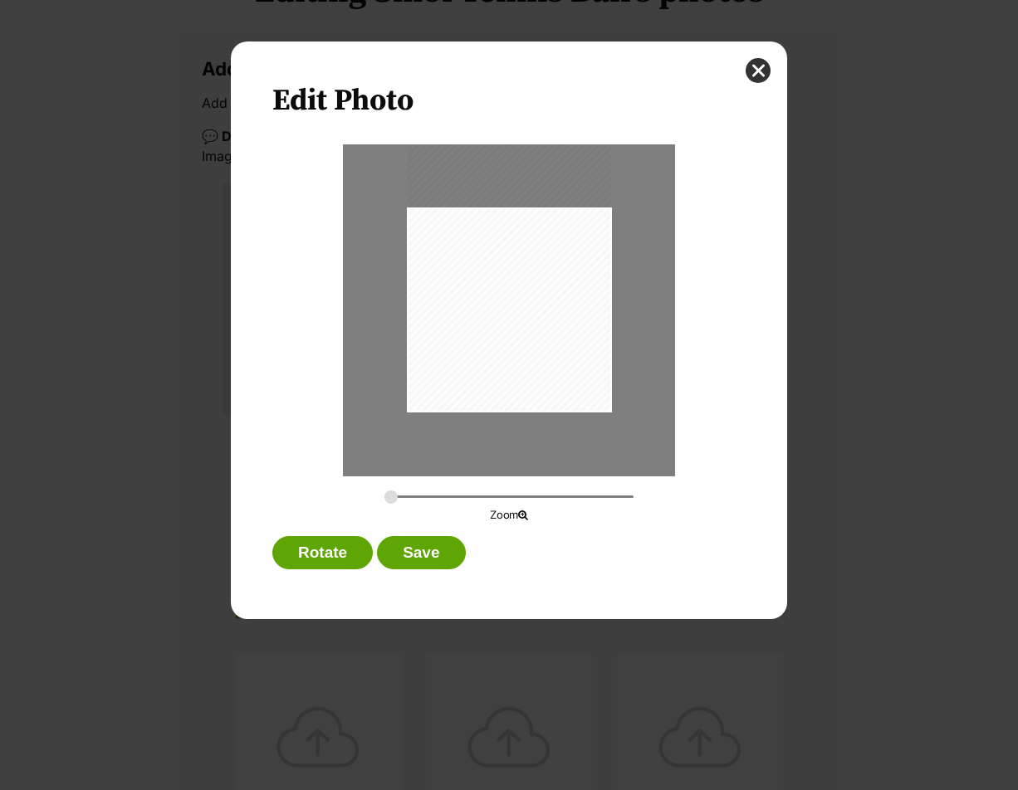
drag, startPoint x: 570, startPoint y: 324, endPoint x: 593, endPoint y: 216, distance: 110.2
click at [593, 216] on div "Dialog Window - Close (Press escape to close)" at bounding box center [509, 275] width 205 height 273
drag, startPoint x: 400, startPoint y: 491, endPoint x: 447, endPoint y: 485, distance: 46.9
click at [447, 489] on input "Dialog Window - Close (Press escape to close)" at bounding box center [508, 497] width 249 height 16
type input "0.3995"
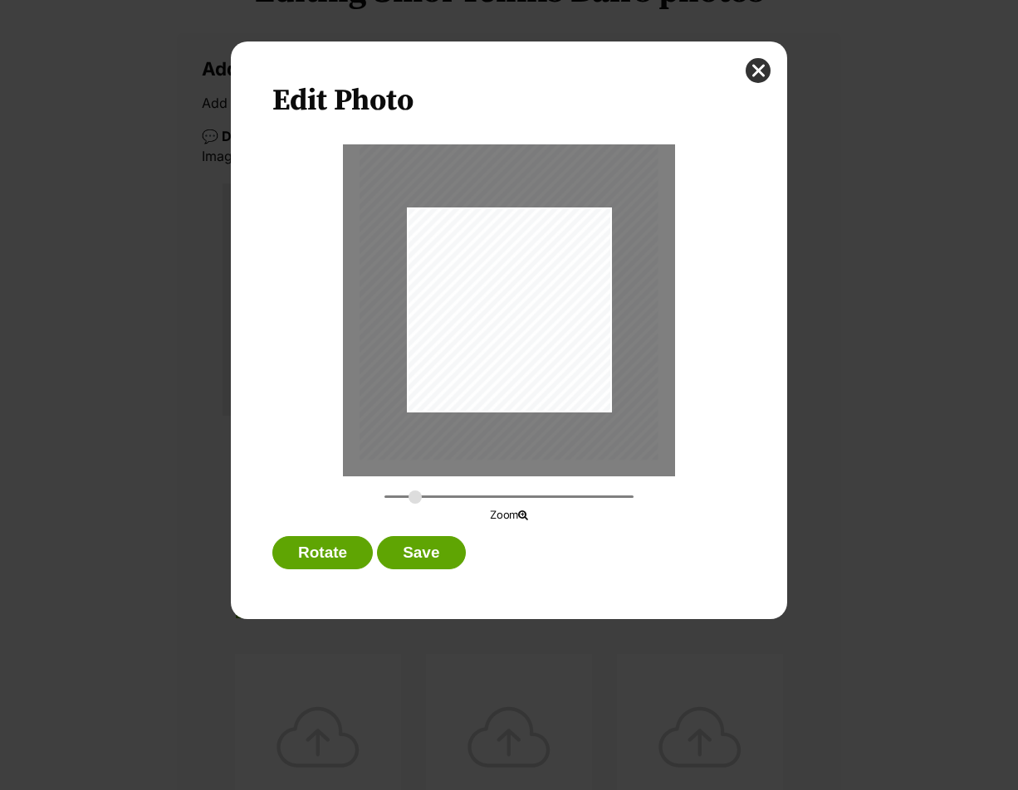
click at [415, 498] on input "Dialog Window - Close (Press escape to close)" at bounding box center [508, 497] width 249 height 16
drag, startPoint x: 536, startPoint y: 321, endPoint x: 514, endPoint y: 317, distance: 22.8
click at [514, 317] on div "Dialog Window - Close (Press escape to close)" at bounding box center [523, 234] width 299 height 398
click at [401, 541] on button "Save" at bounding box center [421, 552] width 88 height 33
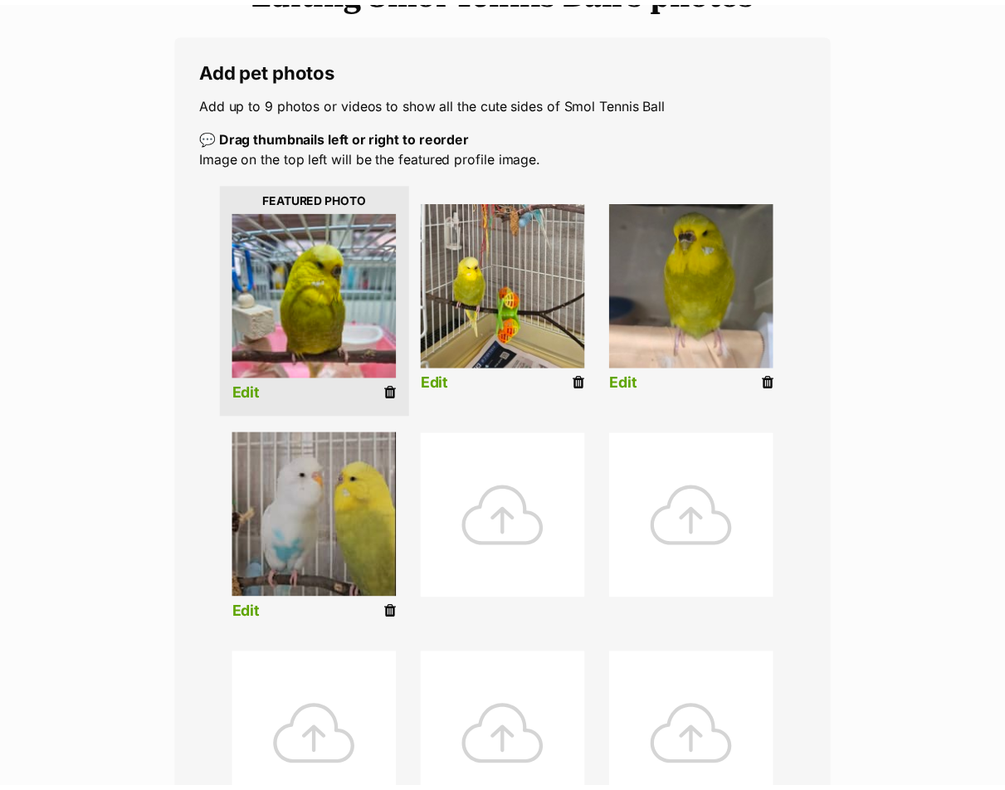
scroll to position [249, 0]
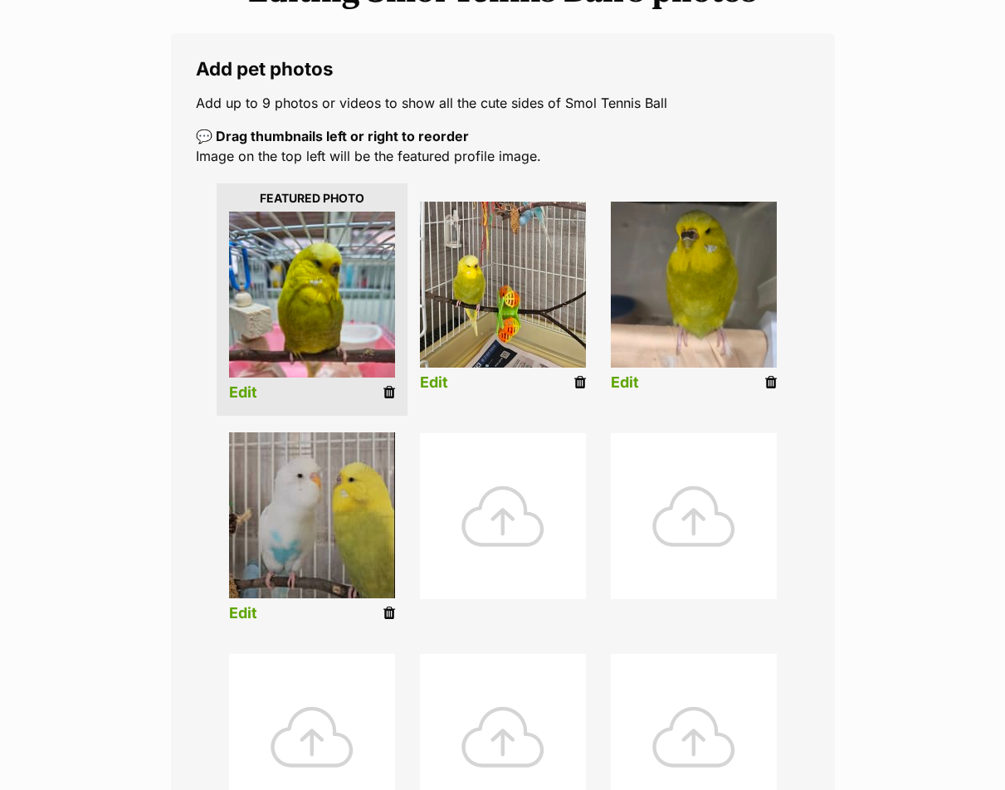
click at [243, 607] on link "Edit" at bounding box center [243, 613] width 28 height 17
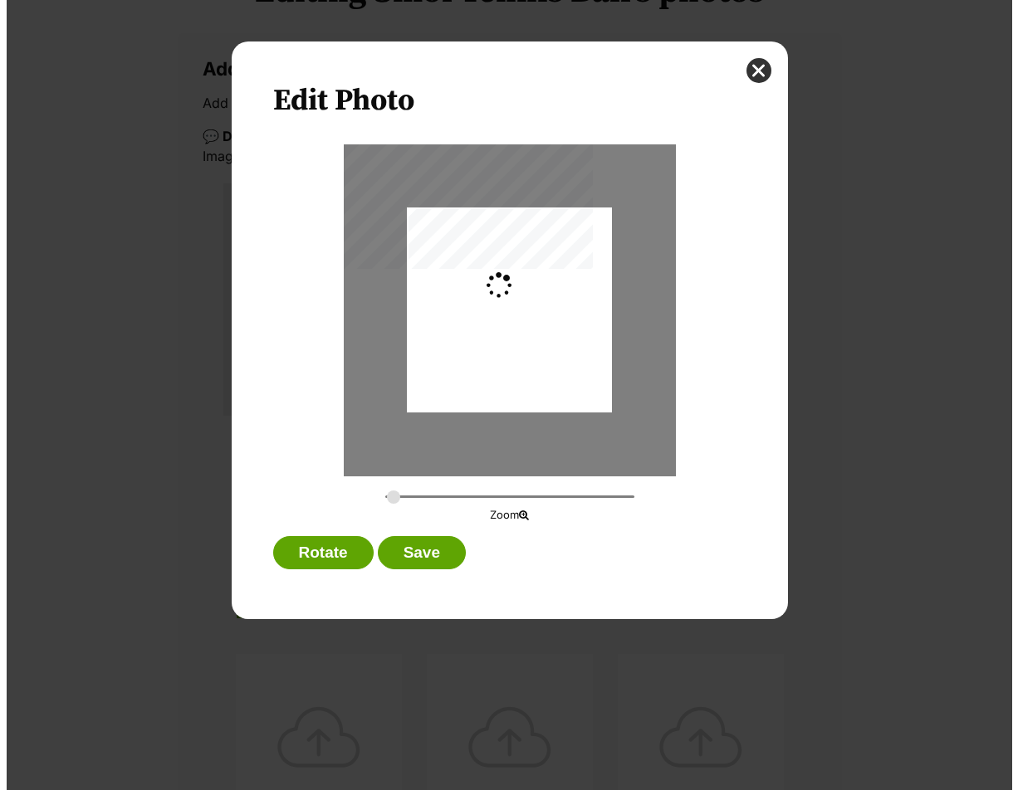
scroll to position [0, 0]
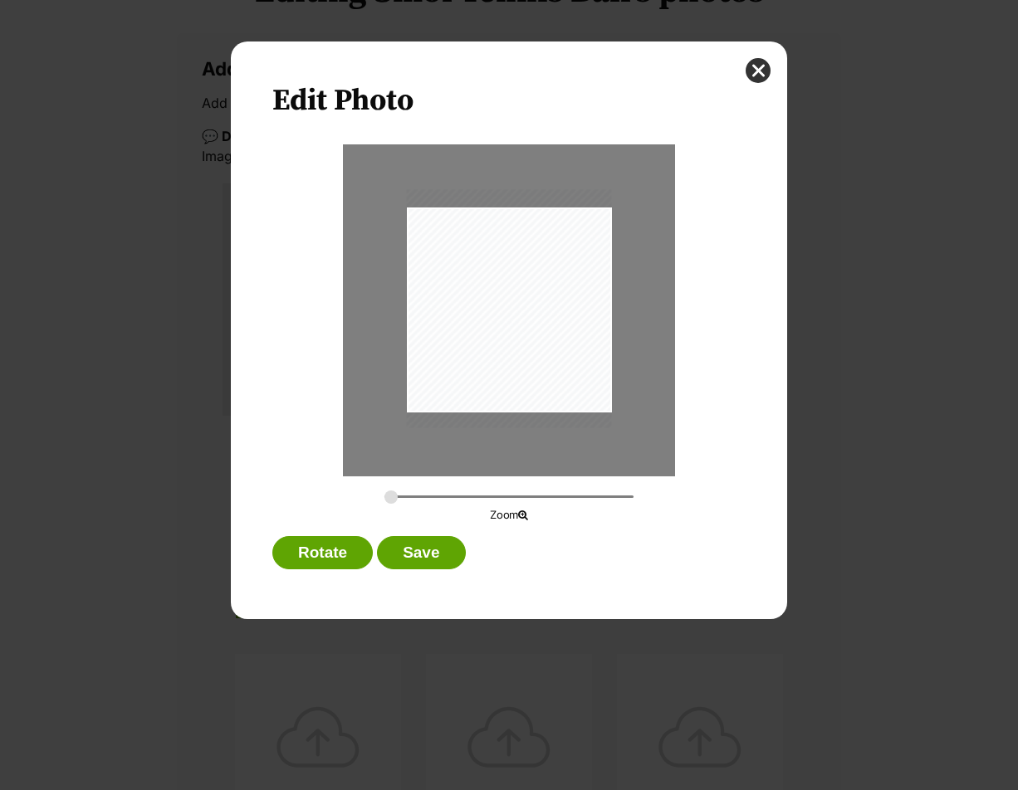
click at [578, 364] on div "Dialog Window - Close (Press escape to close)" at bounding box center [509, 308] width 205 height 238
type input "0.3478"
click at [405, 490] on input "Dialog Window - Close (Press escape to close)" at bounding box center [508, 497] width 249 height 16
drag, startPoint x: 536, startPoint y: 356, endPoint x: 527, endPoint y: 360, distance: 9.7
click at [527, 360] on div "Dialog Window - Close (Press escape to close)" at bounding box center [485, 315] width 260 height 302
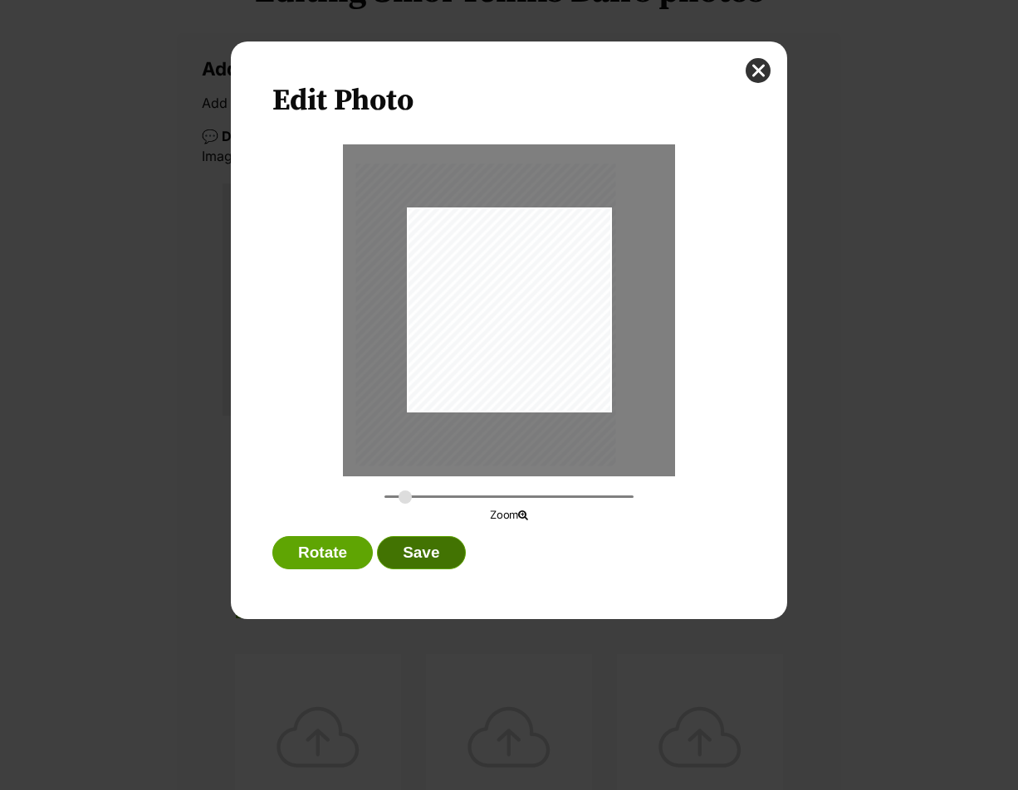
click at [450, 550] on button "Save" at bounding box center [421, 552] width 88 height 33
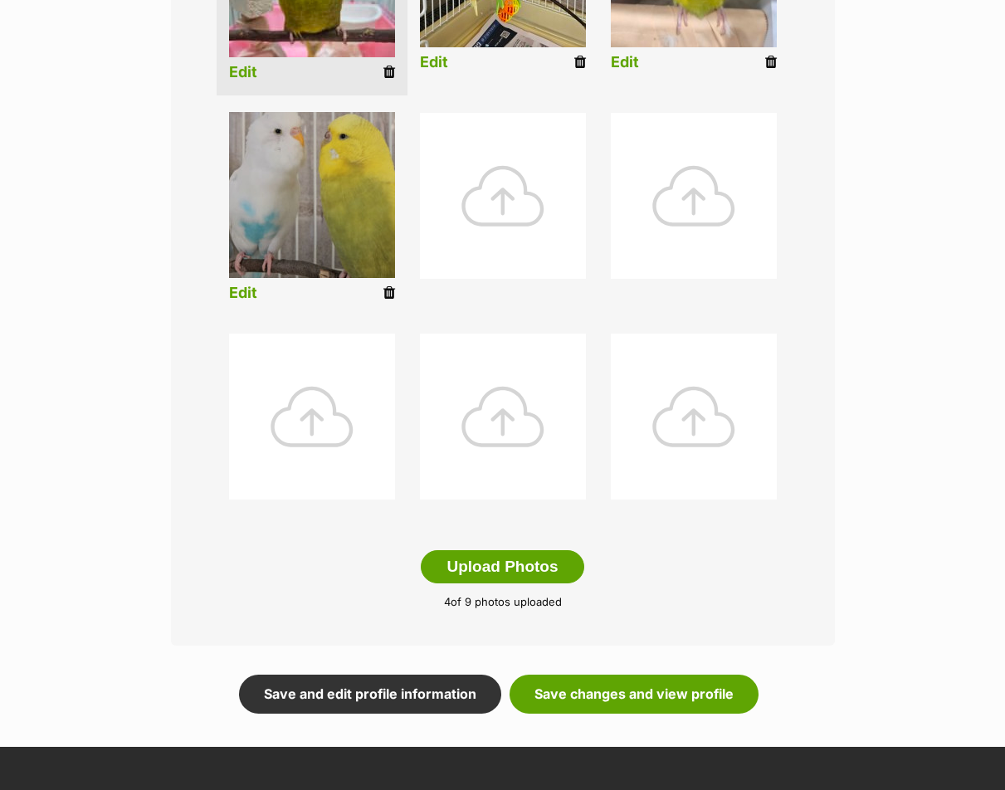
scroll to position [830, 0]
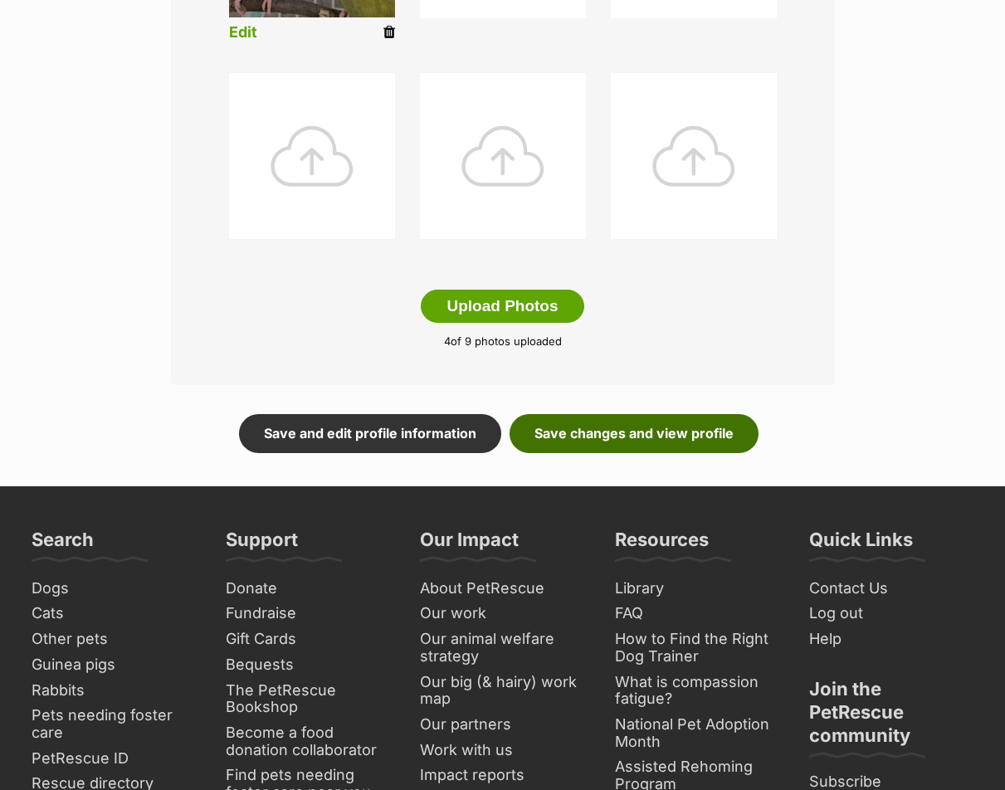
click at [631, 443] on link "Save changes and view profile" at bounding box center [634, 433] width 249 height 38
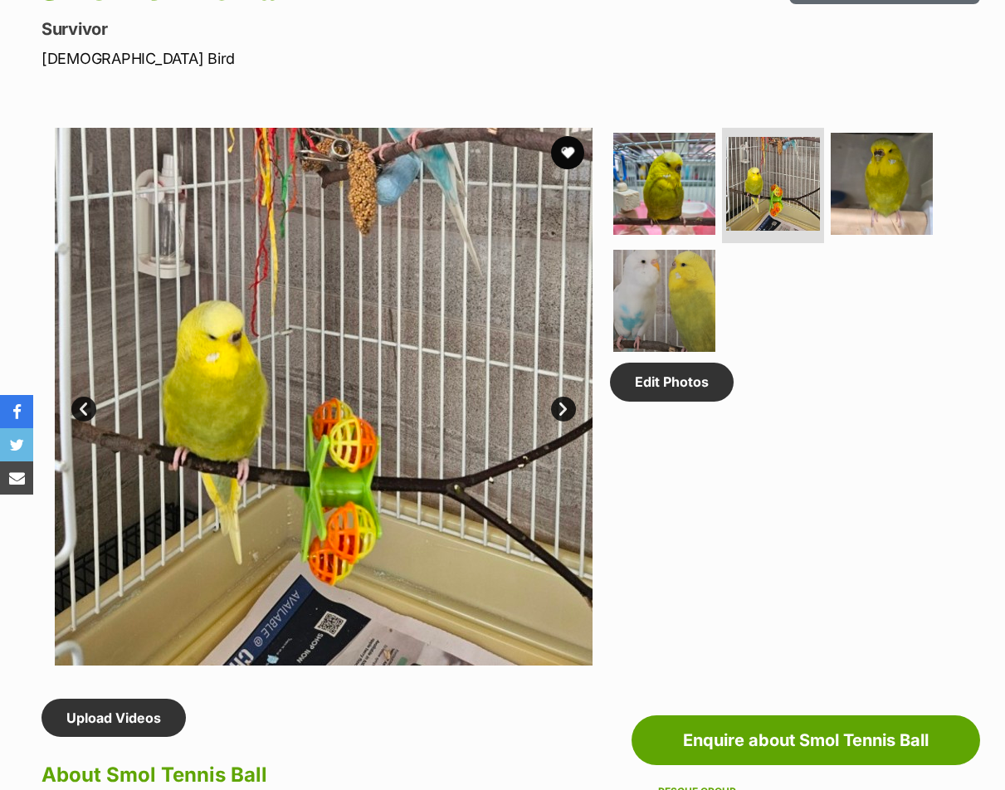
scroll to position [747, 0]
click at [559, 422] on link "Next" at bounding box center [563, 409] width 25 height 25
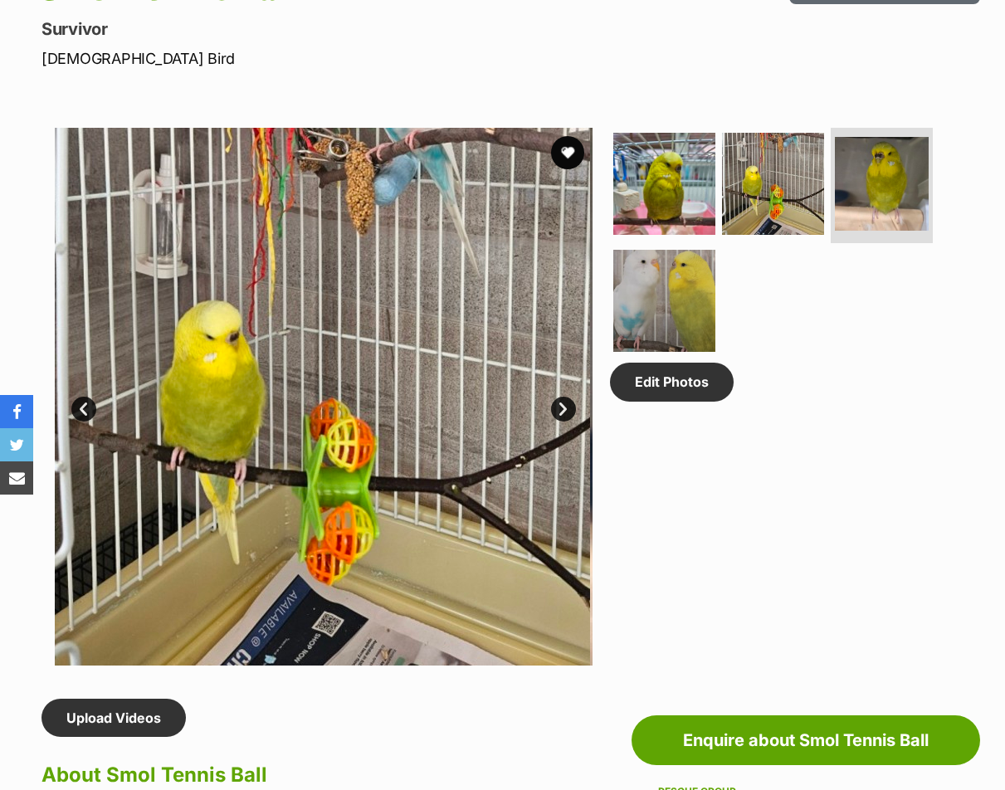
scroll to position [0, 0]
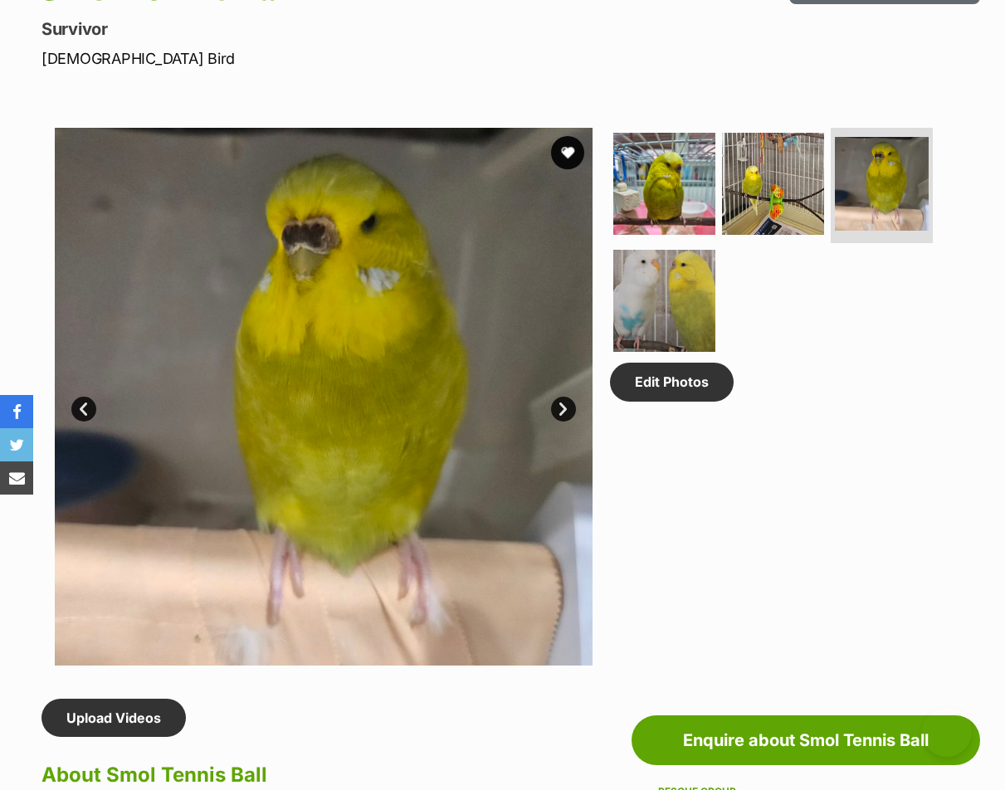
click at [559, 422] on link "Next" at bounding box center [563, 409] width 25 height 25
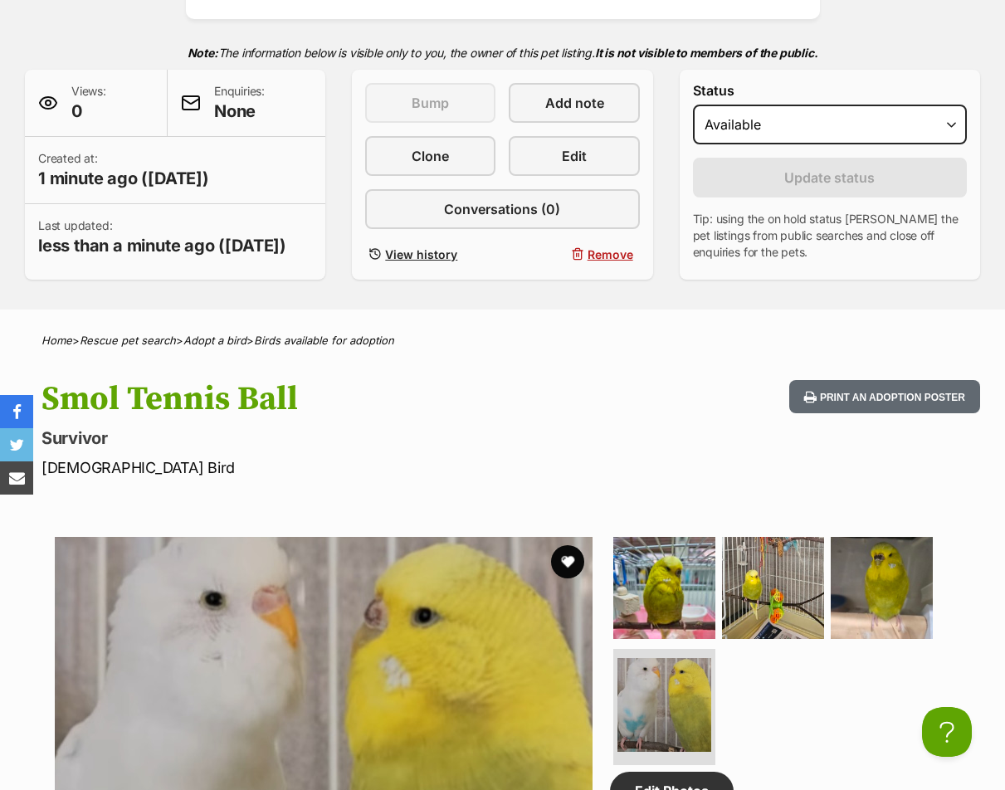
scroll to position [332, 0]
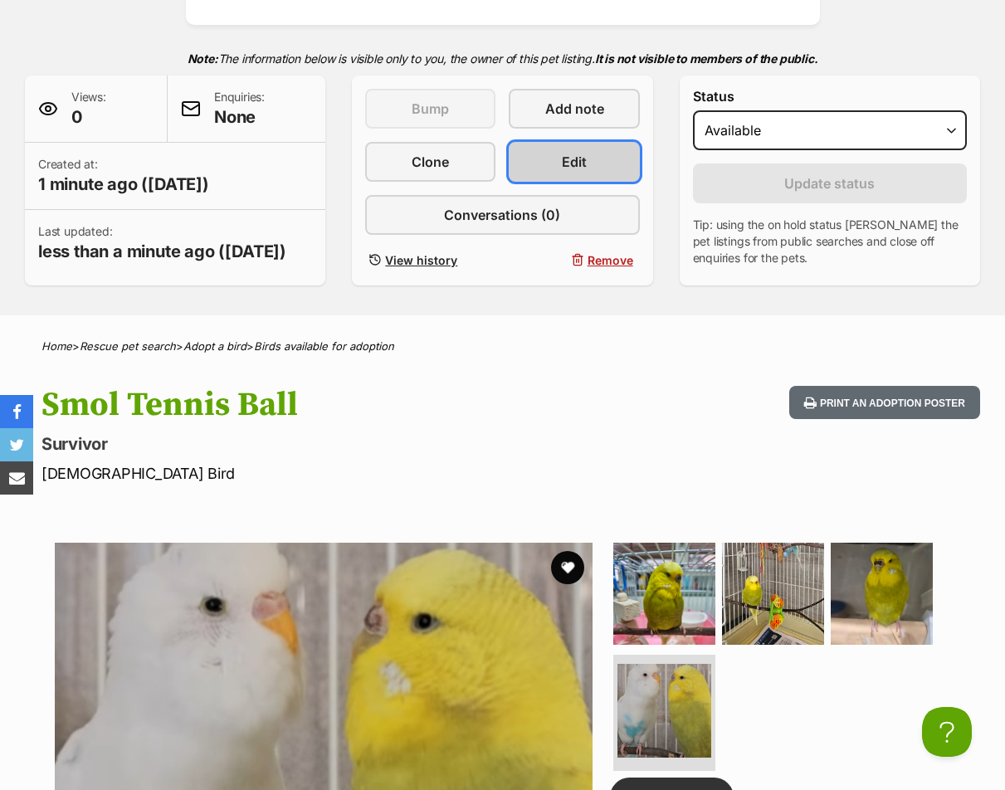
click at [570, 169] on span "Edit" at bounding box center [574, 162] width 25 height 20
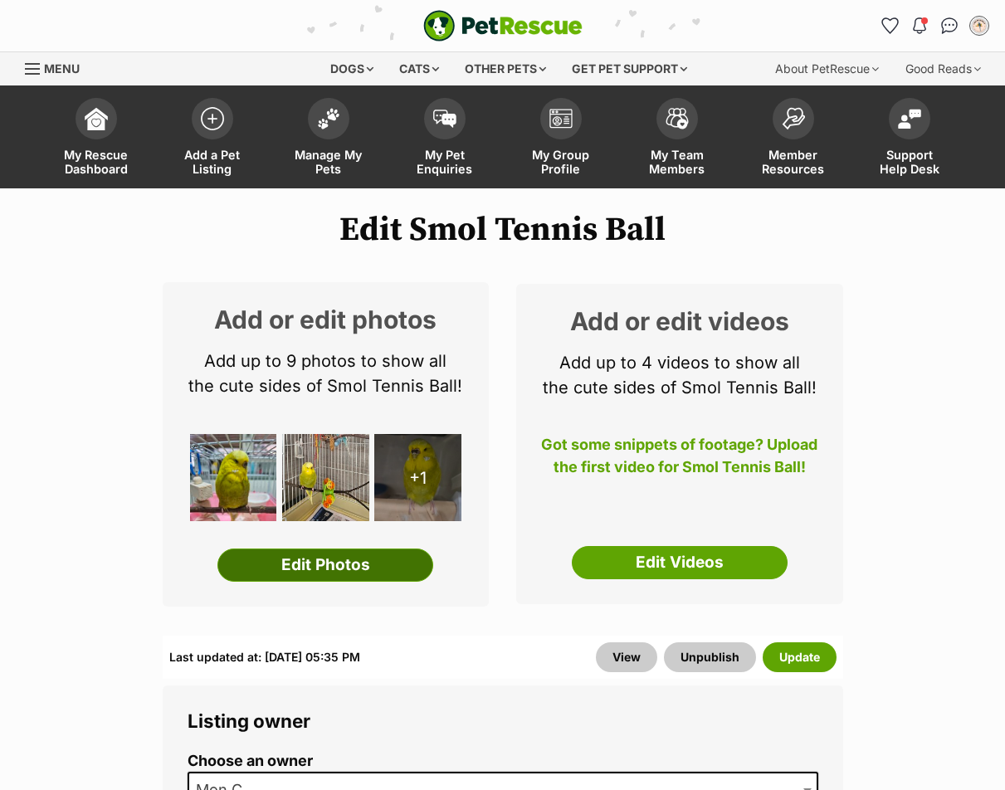
click at [318, 569] on link "Edit Photos" at bounding box center [326, 565] width 216 height 33
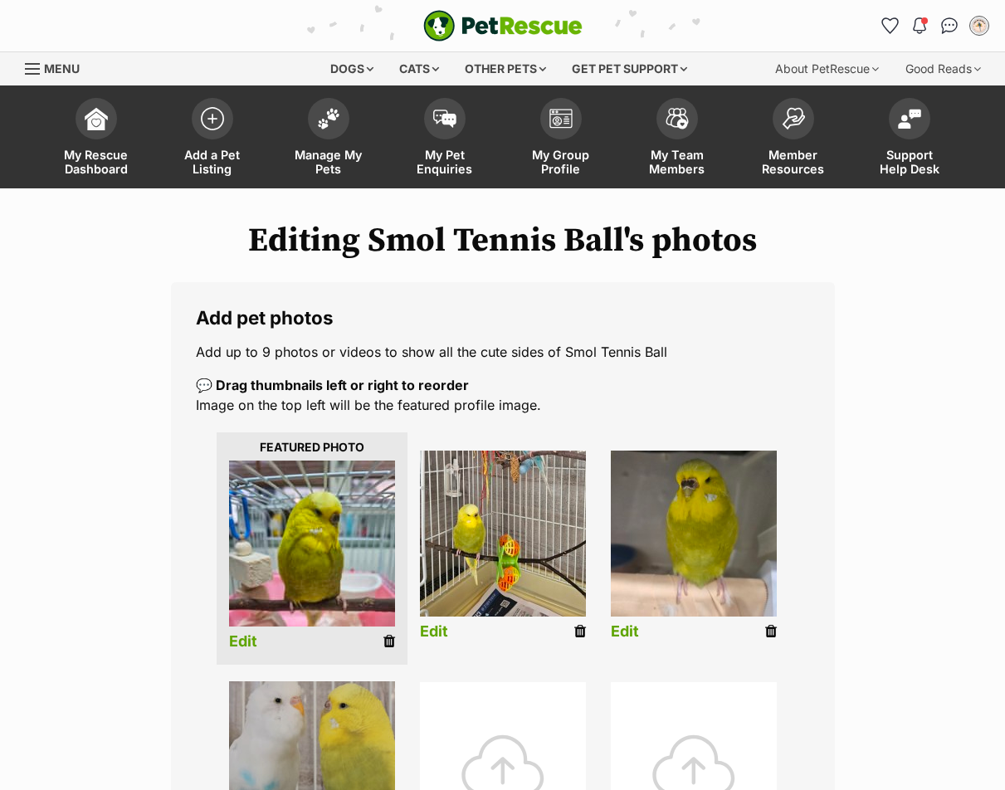
click at [237, 651] on li "Edit" at bounding box center [312, 549] width 191 height 233
click at [245, 648] on link "Edit" at bounding box center [243, 641] width 28 height 17
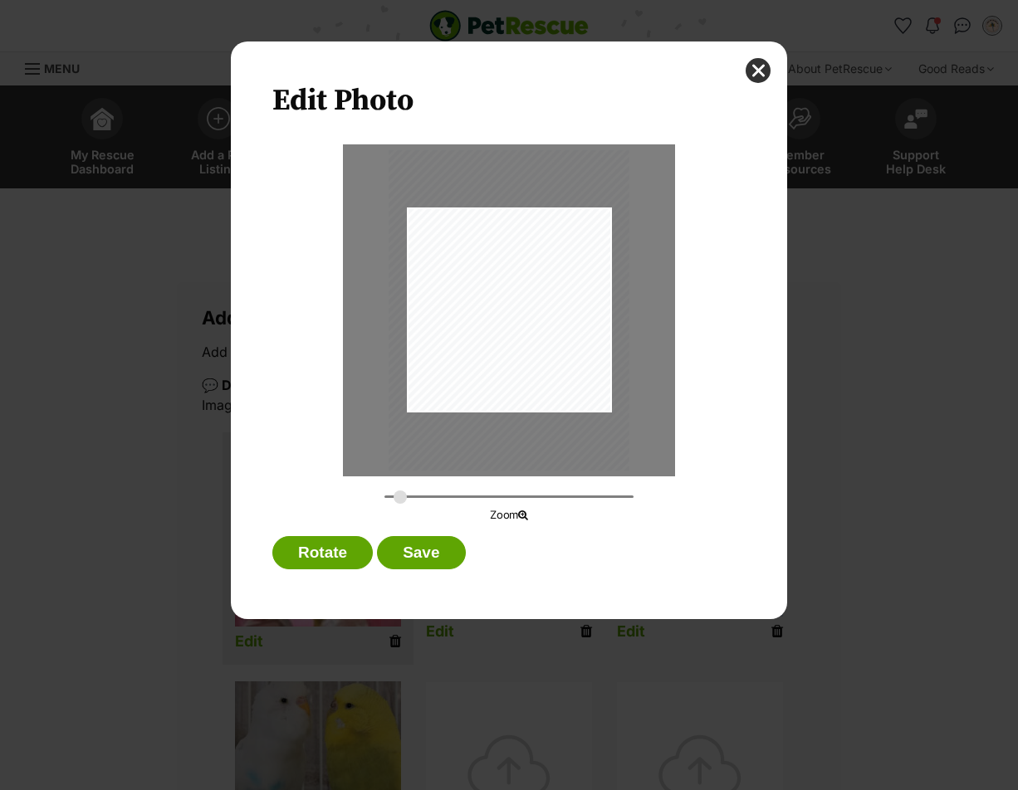
type input "0.3219"
click at [400, 497] on input "Dialog Window - Close (Press escape to close)" at bounding box center [508, 497] width 249 height 16
drag, startPoint x: 543, startPoint y: 356, endPoint x: 537, endPoint y: 394, distance: 38.6
click at [541, 383] on div "Dialog Window - Close (Press escape to close)" at bounding box center [507, 337] width 241 height 320
click at [430, 546] on button "Save" at bounding box center [421, 552] width 88 height 33
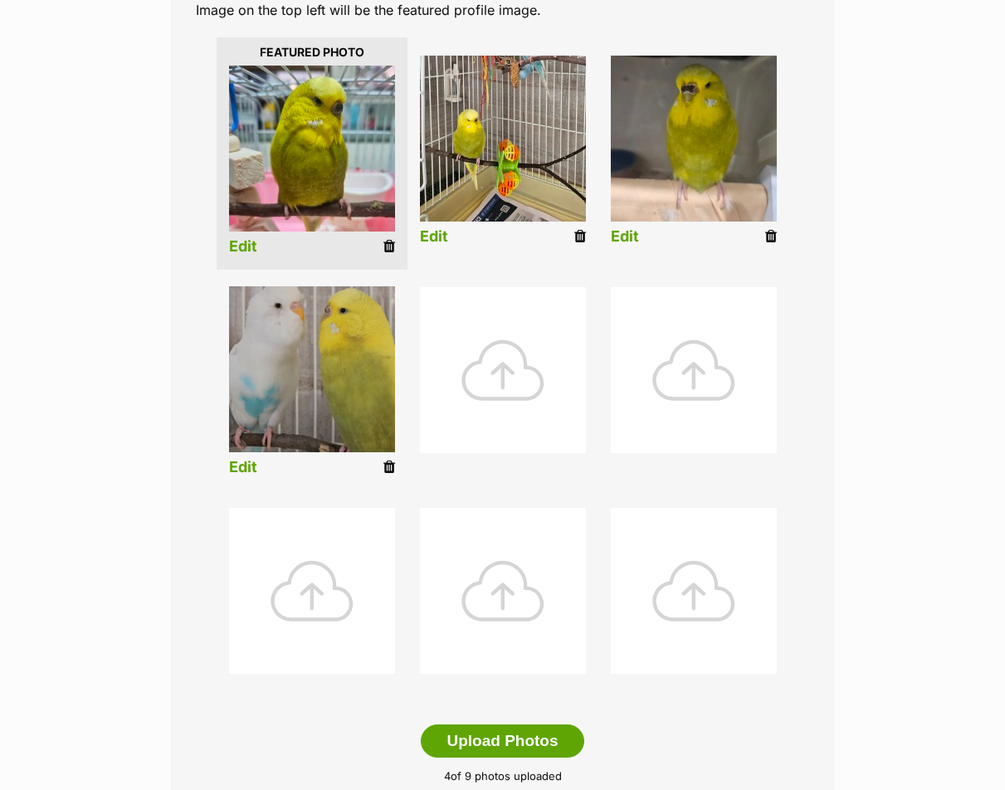
scroll to position [581, 0]
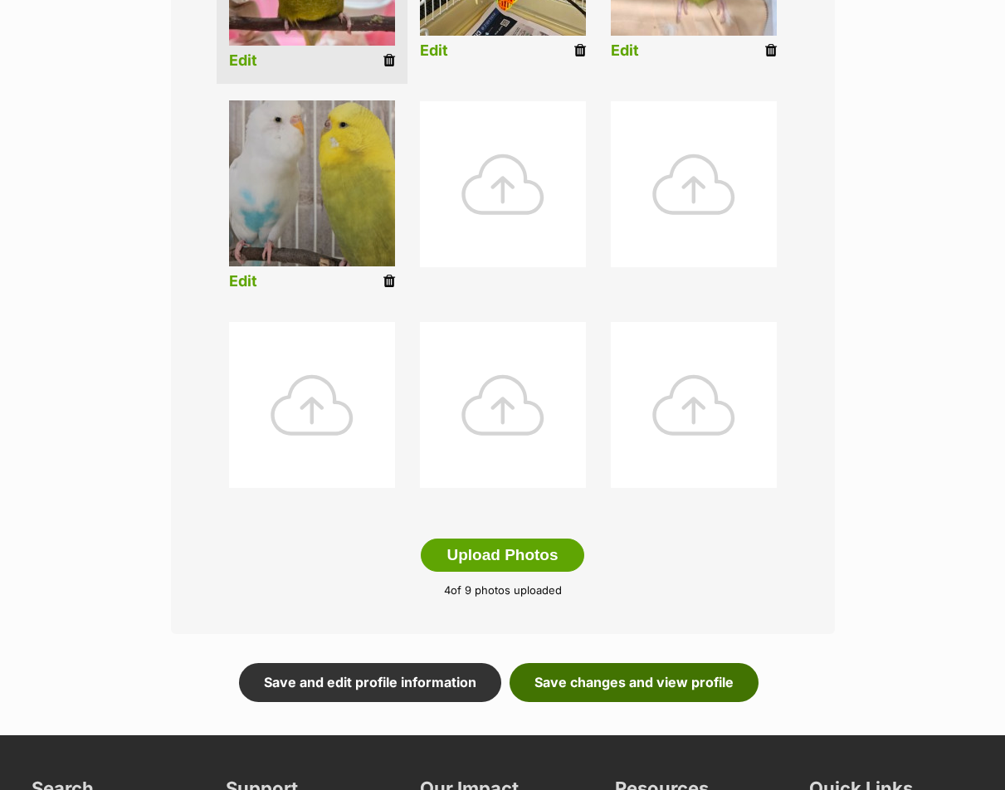
click at [632, 677] on link "Save changes and view profile" at bounding box center [634, 682] width 249 height 38
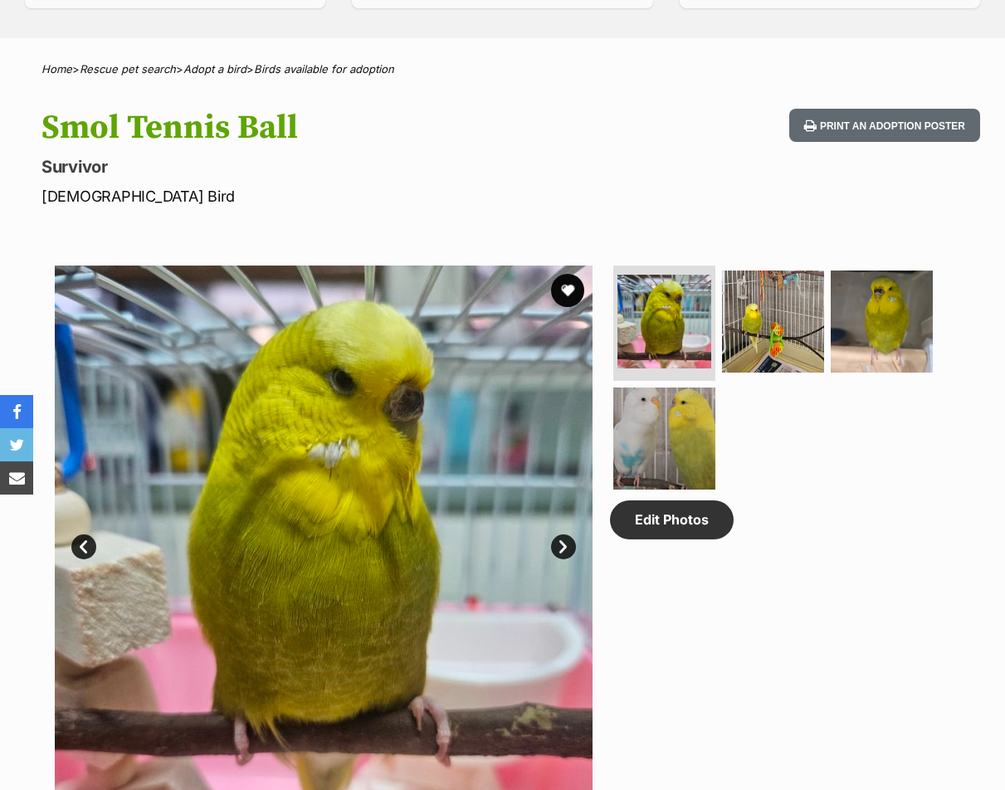
scroll to position [830, 0]
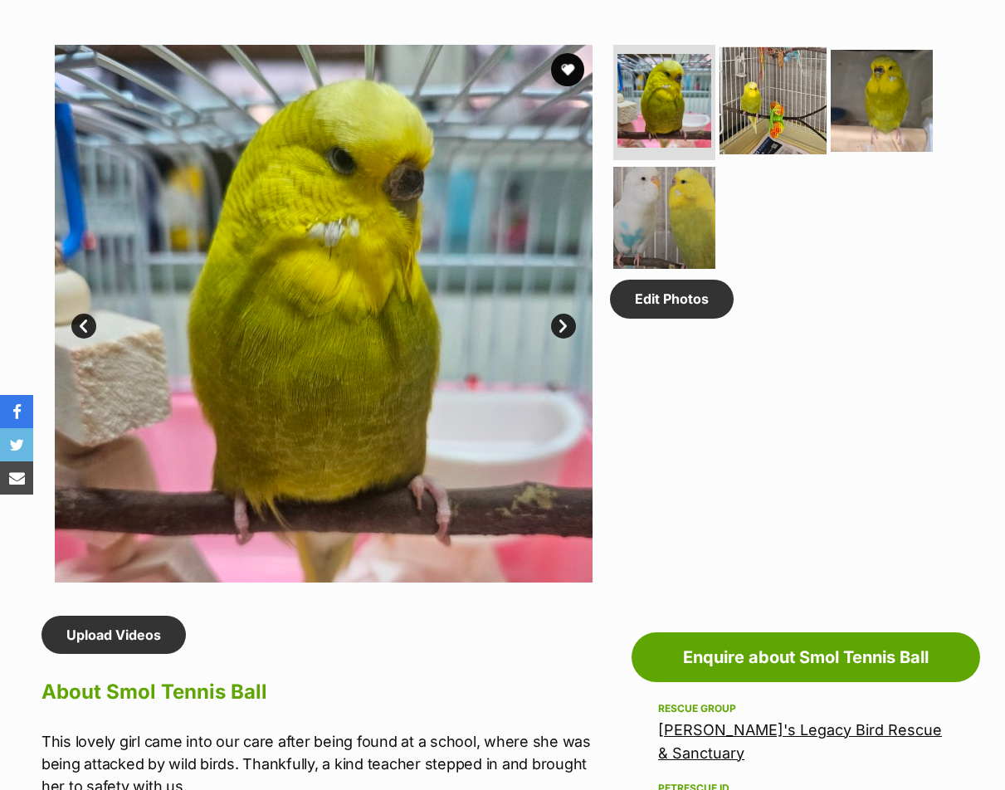
click at [785, 130] on img at bounding box center [773, 99] width 107 height 107
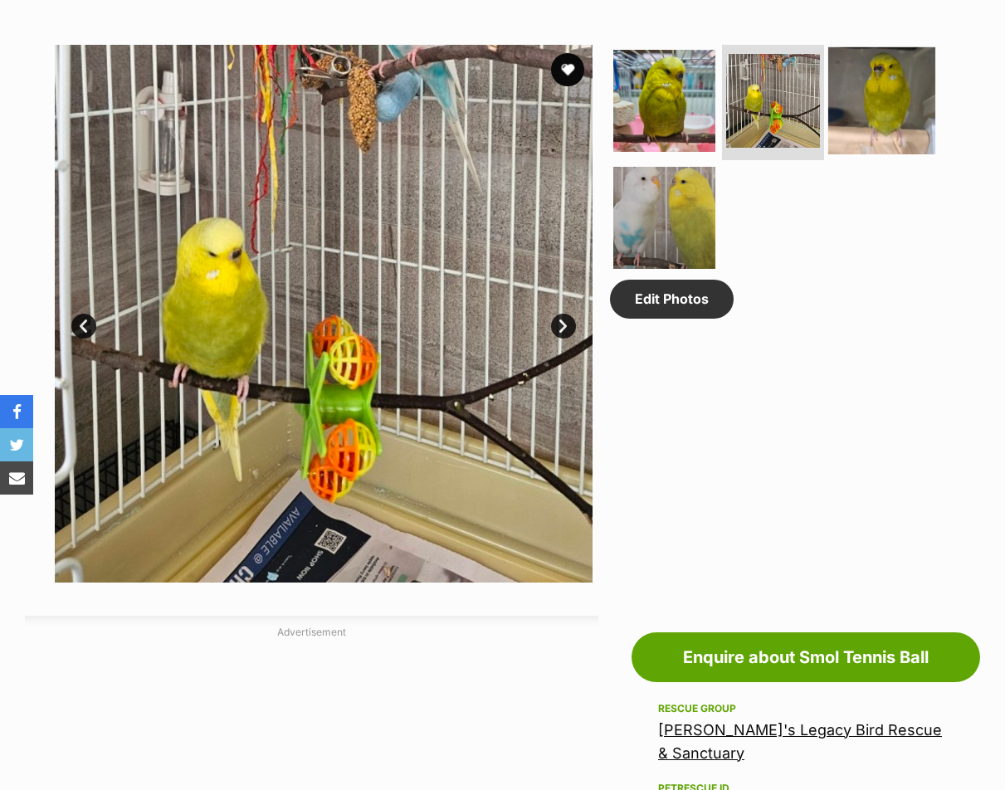
scroll to position [0, 0]
click at [905, 116] on img at bounding box center [882, 99] width 107 height 107
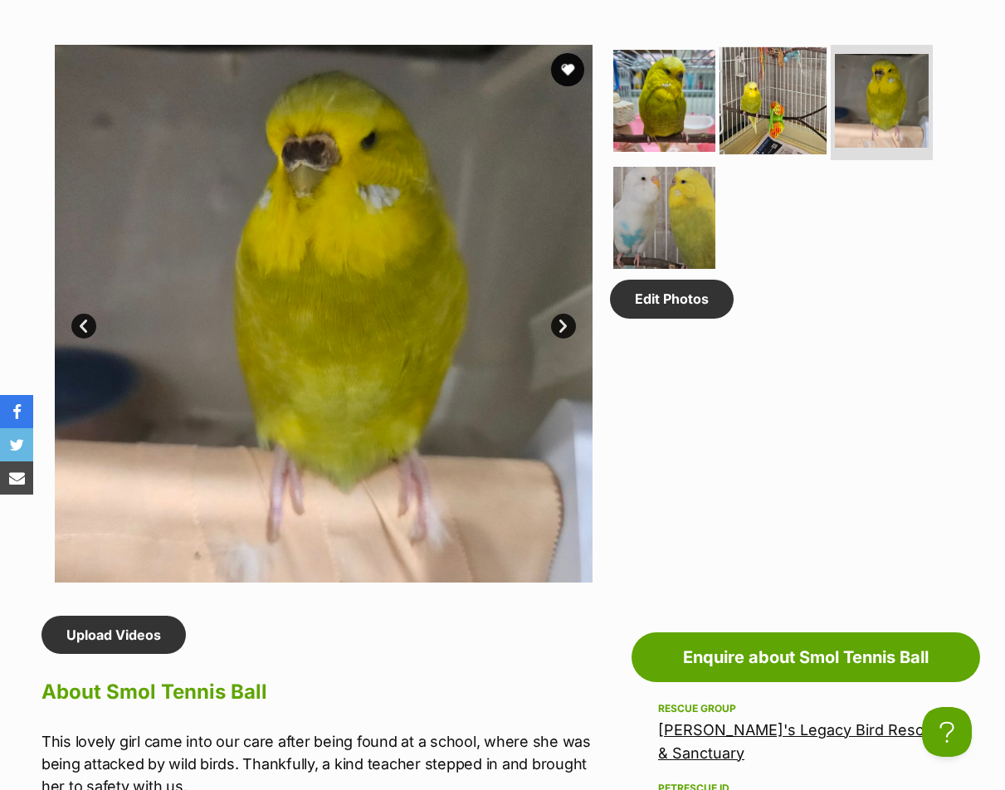
click at [791, 96] on img at bounding box center [773, 99] width 107 height 107
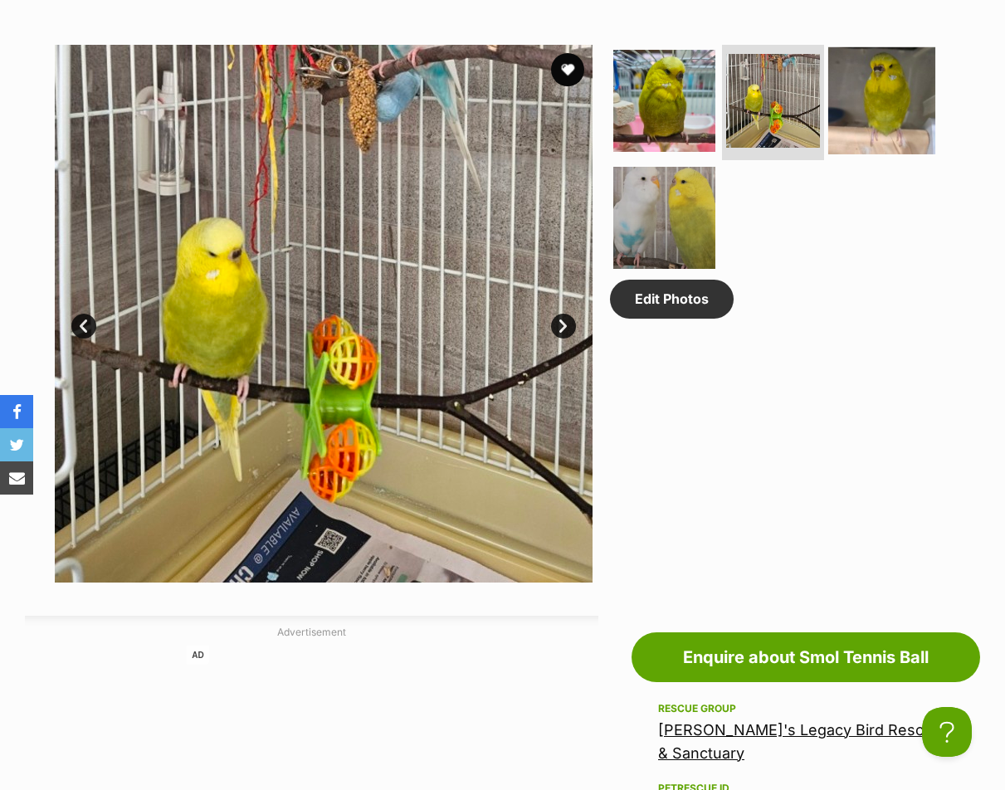
click at [899, 114] on img at bounding box center [882, 99] width 107 height 107
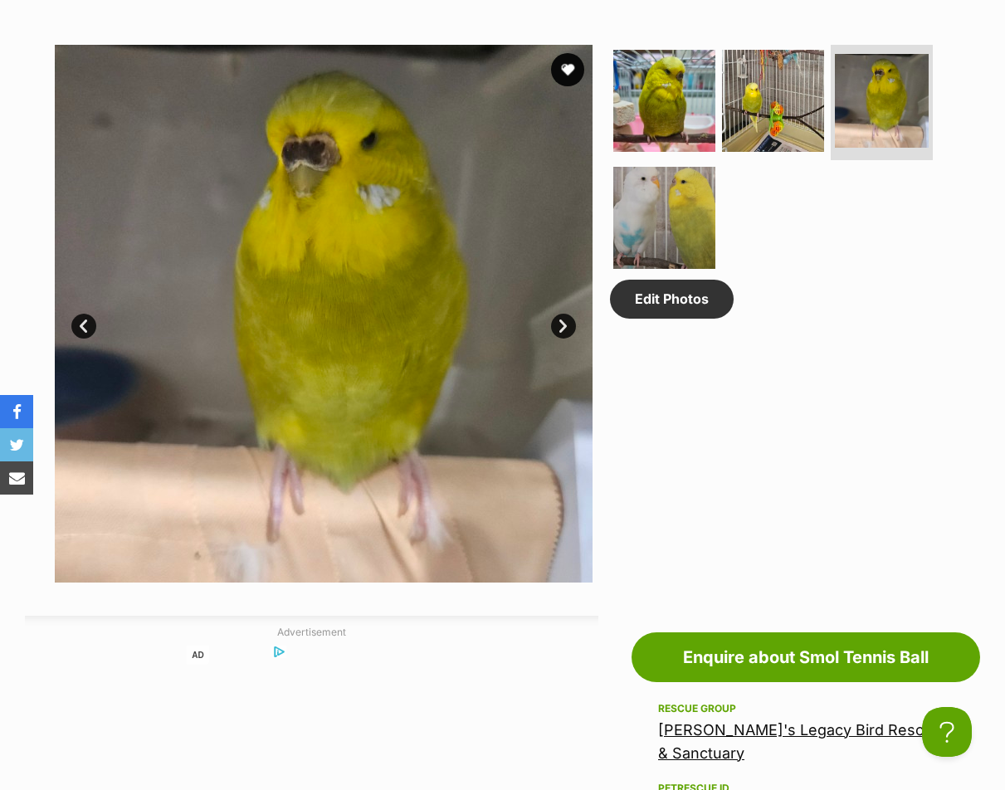
click at [873, 353] on div "Edit Photos" at bounding box center [780, 314] width 340 height 538
click at [657, 212] on img at bounding box center [664, 217] width 107 height 107
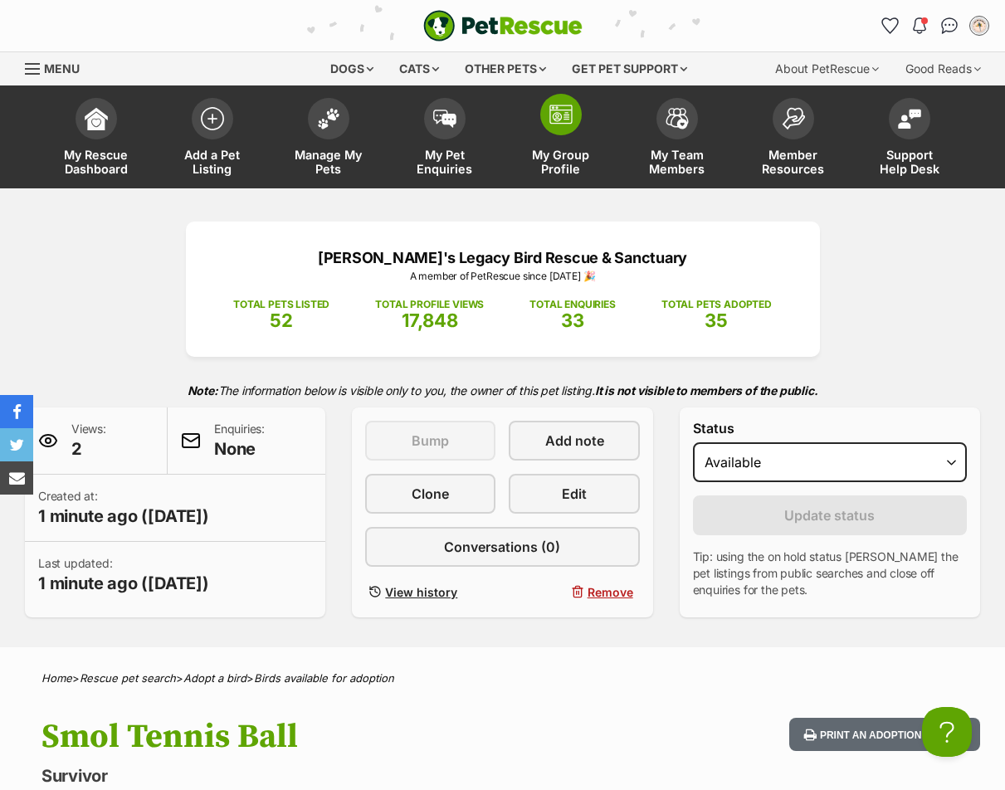
click at [534, 140] on link "My Group Profile" at bounding box center [561, 139] width 116 height 99
click at [552, 136] on link "My Group Profile" at bounding box center [561, 139] width 116 height 99
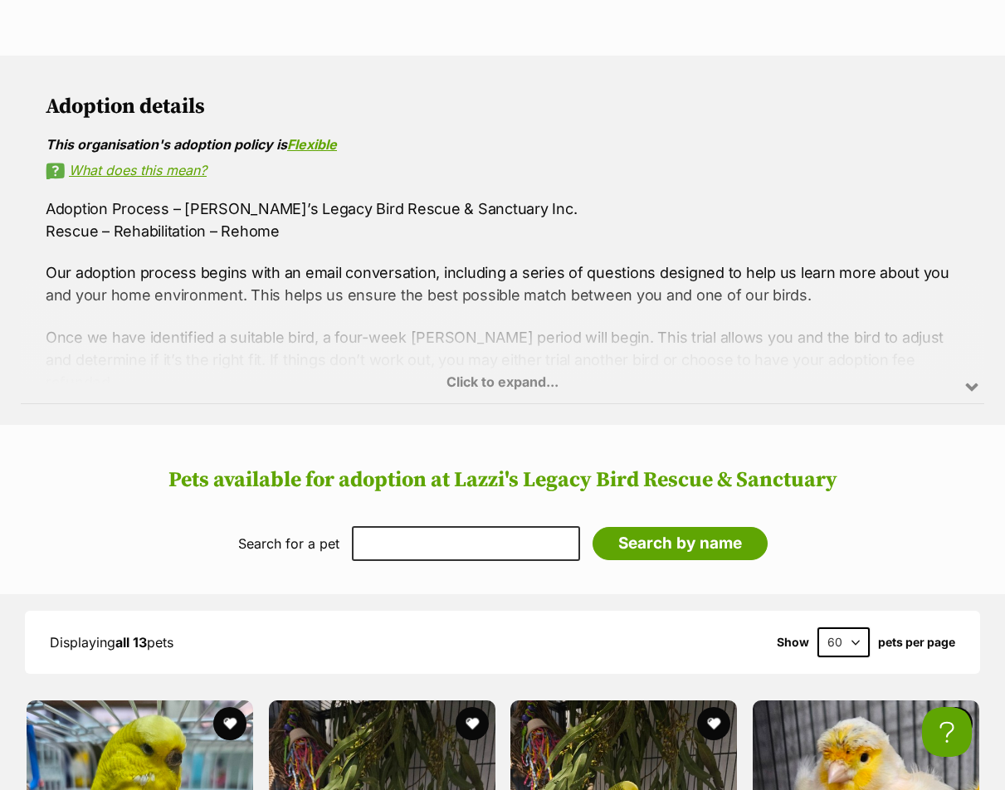
scroll to position [2159, 0]
